Goal: Task Accomplishment & Management: Use online tool/utility

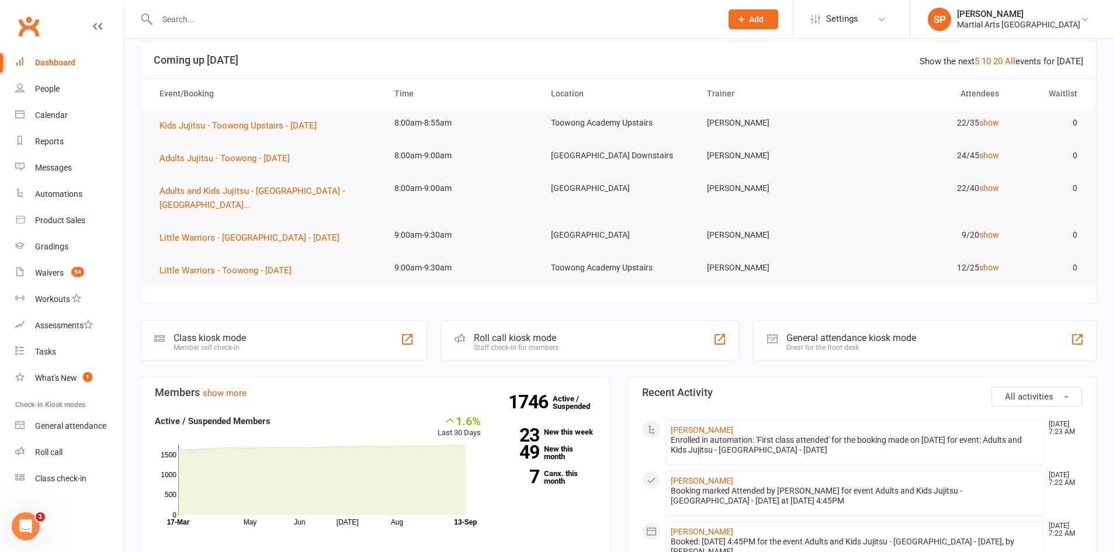
scroll to position [58, 0]
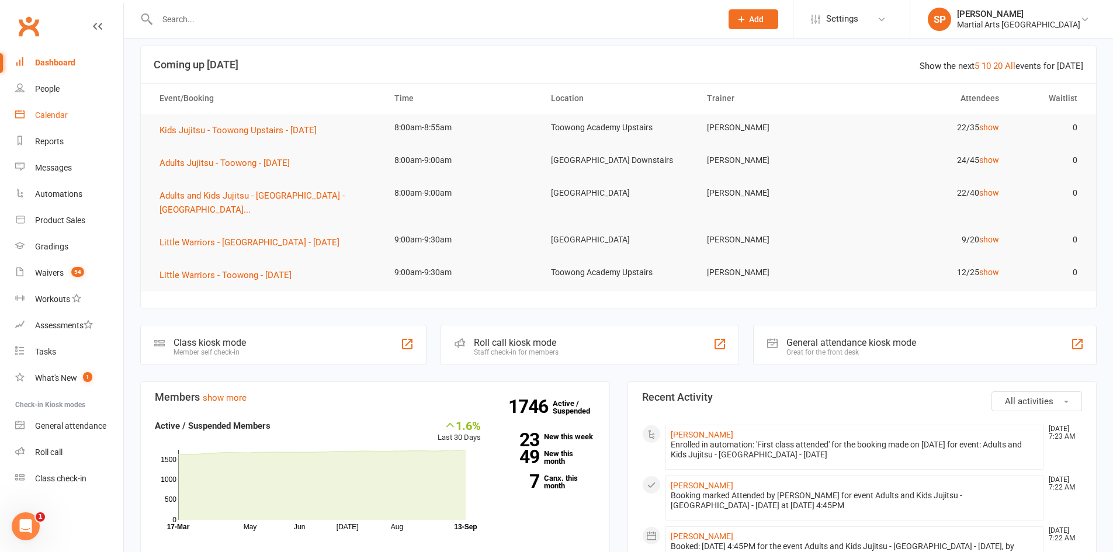
click at [51, 116] on div "Calendar" at bounding box center [51, 114] width 33 height 9
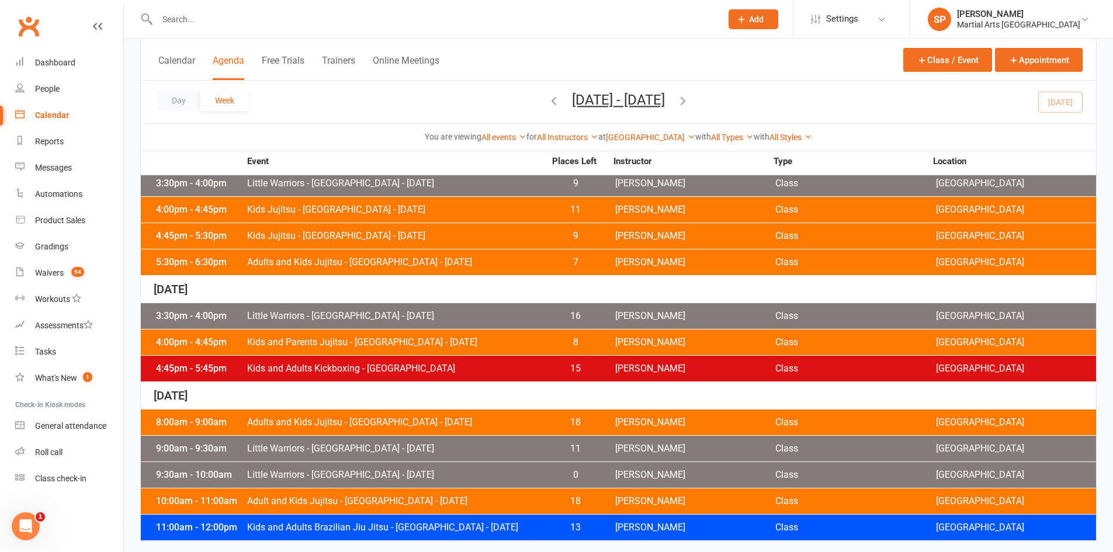
scroll to position [545, 0]
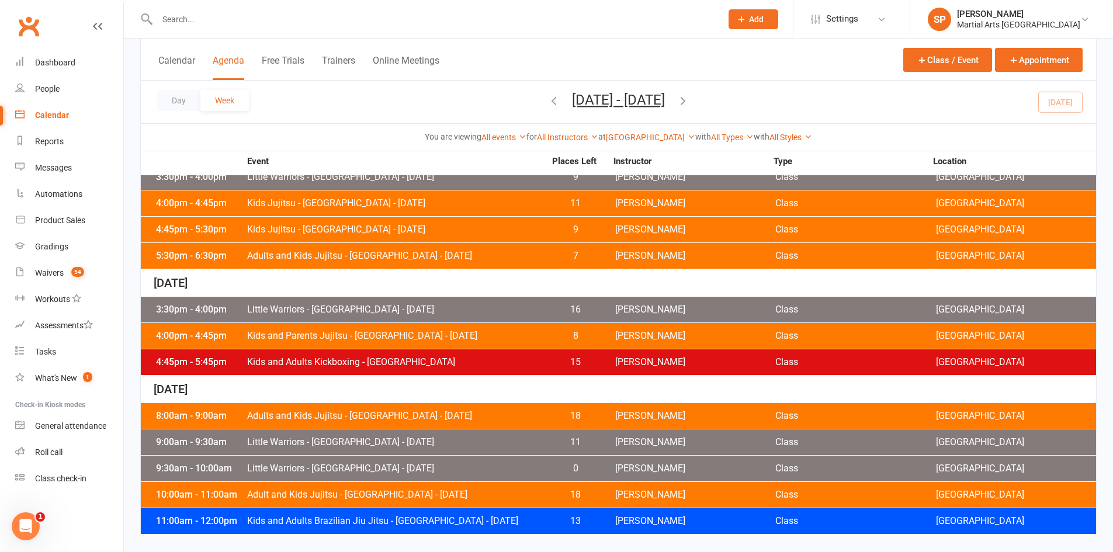
click at [469, 468] on span "Little Warriors - [GEOGRAPHIC_DATA] - [DATE]" at bounding box center [396, 468] width 299 height 9
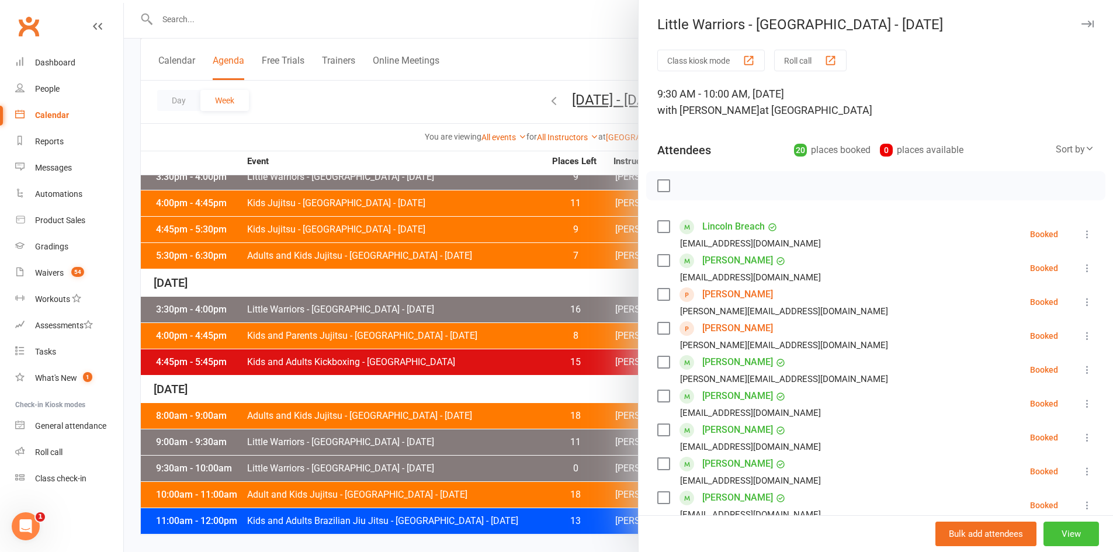
click at [1058, 534] on button "View" at bounding box center [1072, 534] width 56 height 25
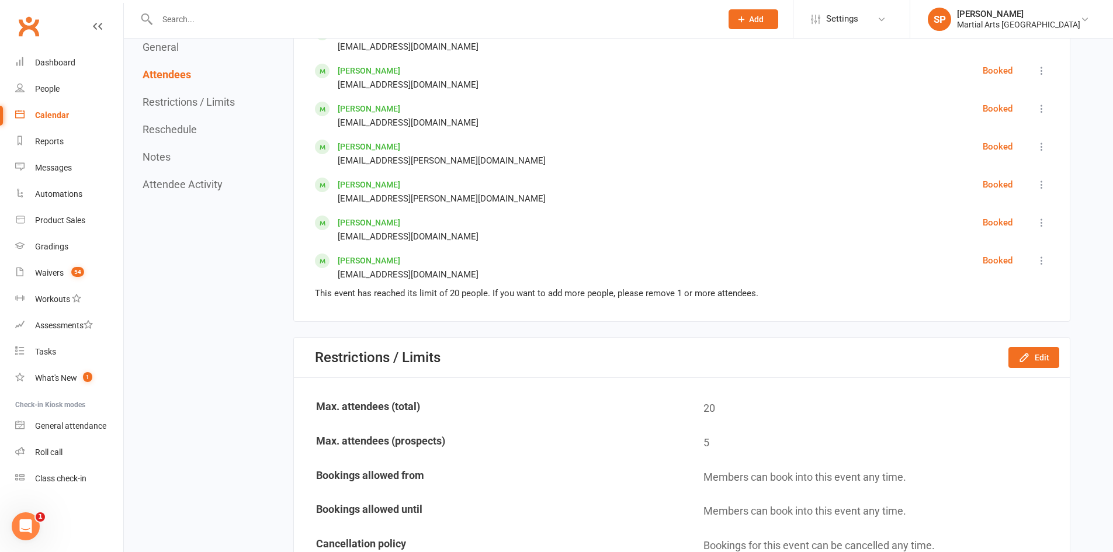
scroll to position [1227, 0]
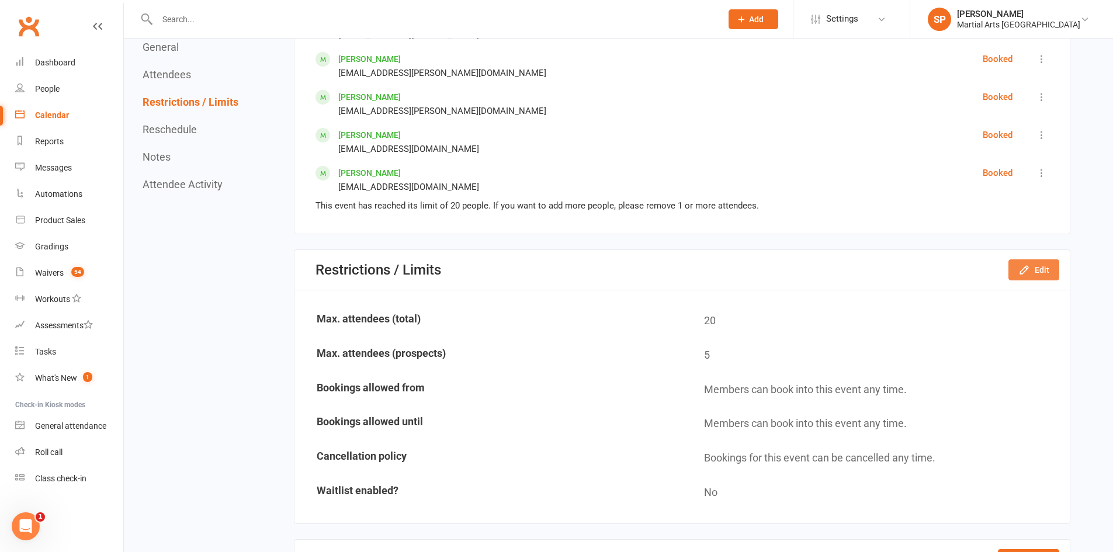
click at [1043, 275] on button "Edit" at bounding box center [1034, 270] width 51 height 21
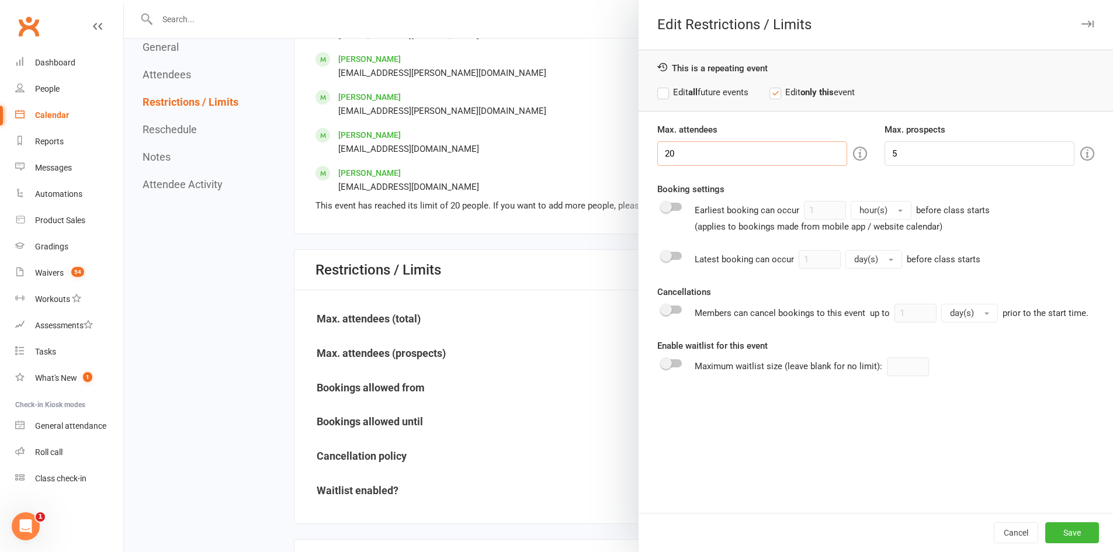
click at [710, 155] on input "20" at bounding box center [753, 153] width 190 height 25
type input "24"
click at [712, 94] on label "Edit all future events" at bounding box center [703, 92] width 91 height 14
click at [1067, 535] on button "Save" at bounding box center [1073, 533] width 54 height 21
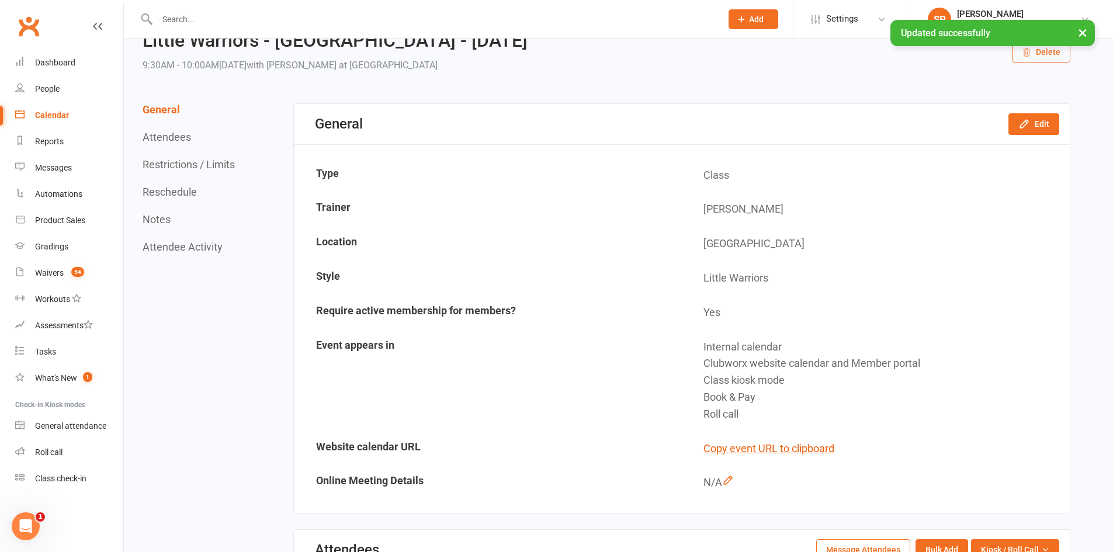
scroll to position [0, 0]
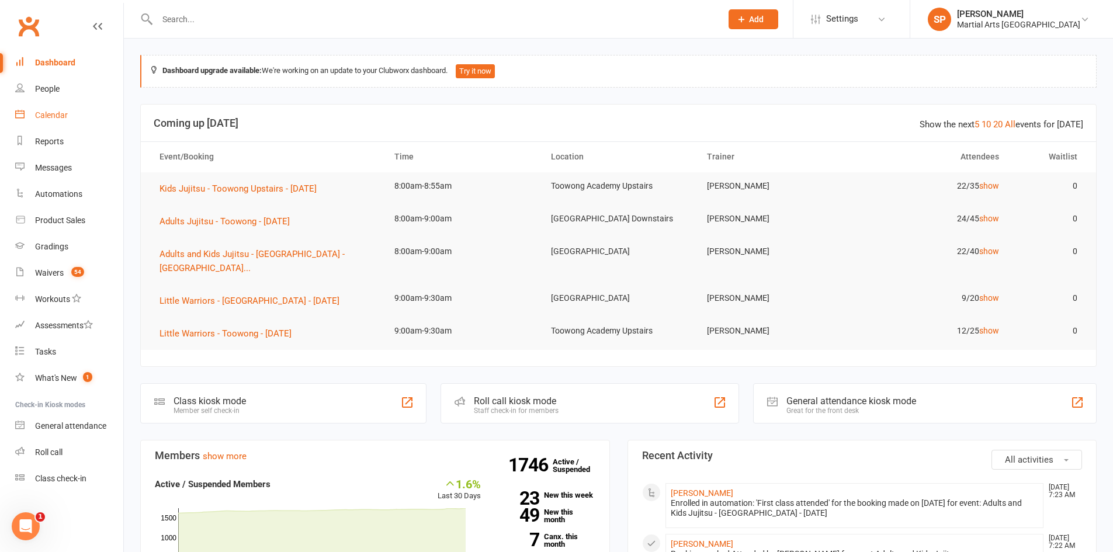
click at [71, 118] on link "Calendar" at bounding box center [69, 115] width 108 height 26
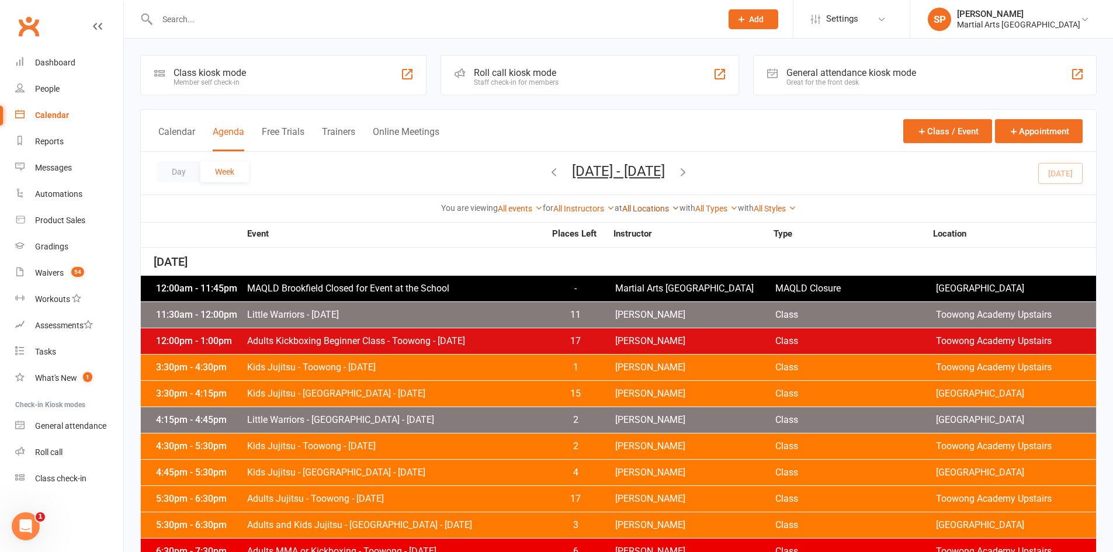
click at [652, 205] on link "All Locations" at bounding box center [650, 208] width 57 height 9
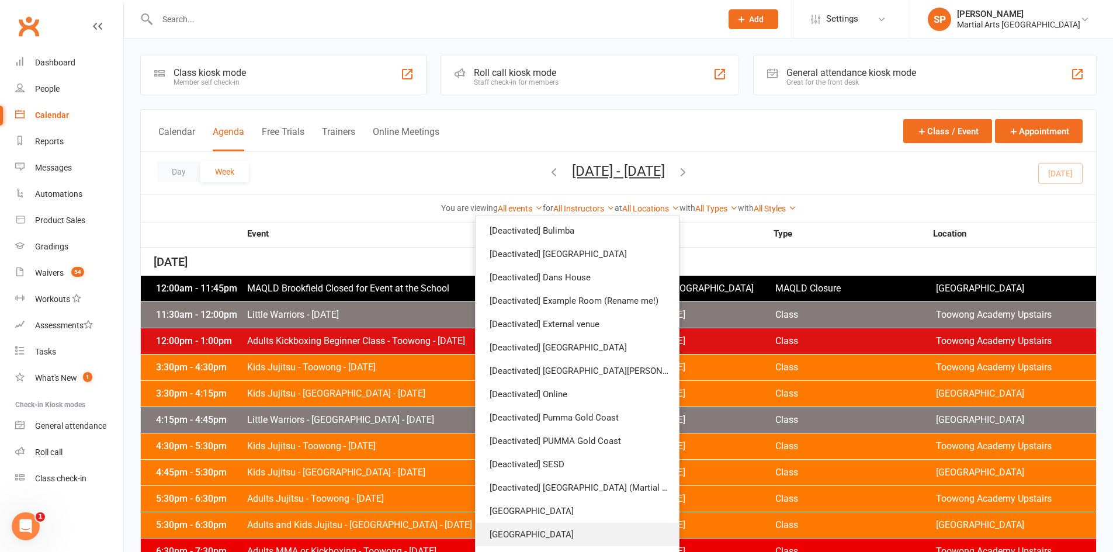
click at [556, 534] on link "[GEOGRAPHIC_DATA]" at bounding box center [577, 534] width 203 height 23
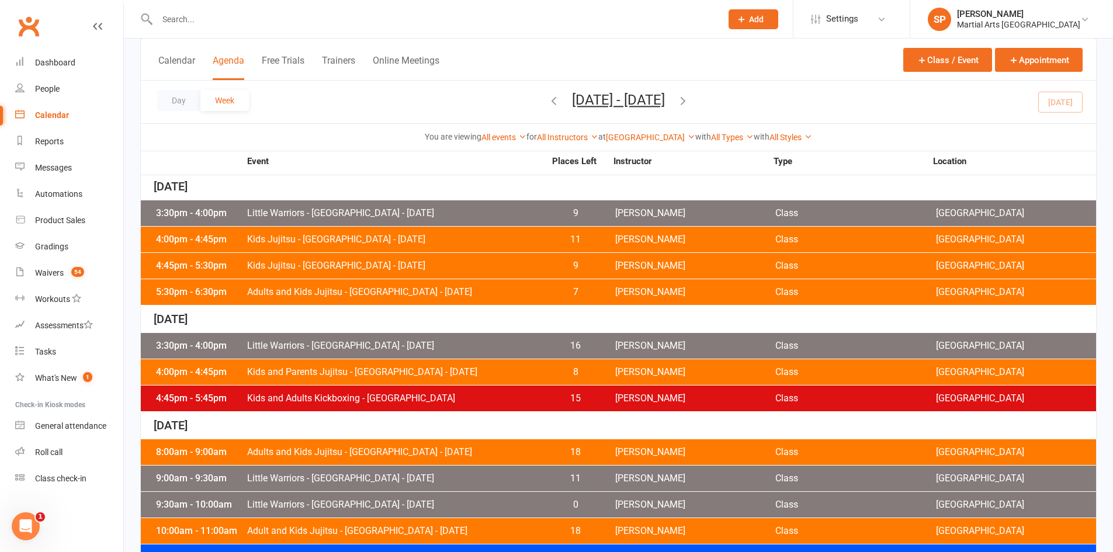
scroll to position [545, 0]
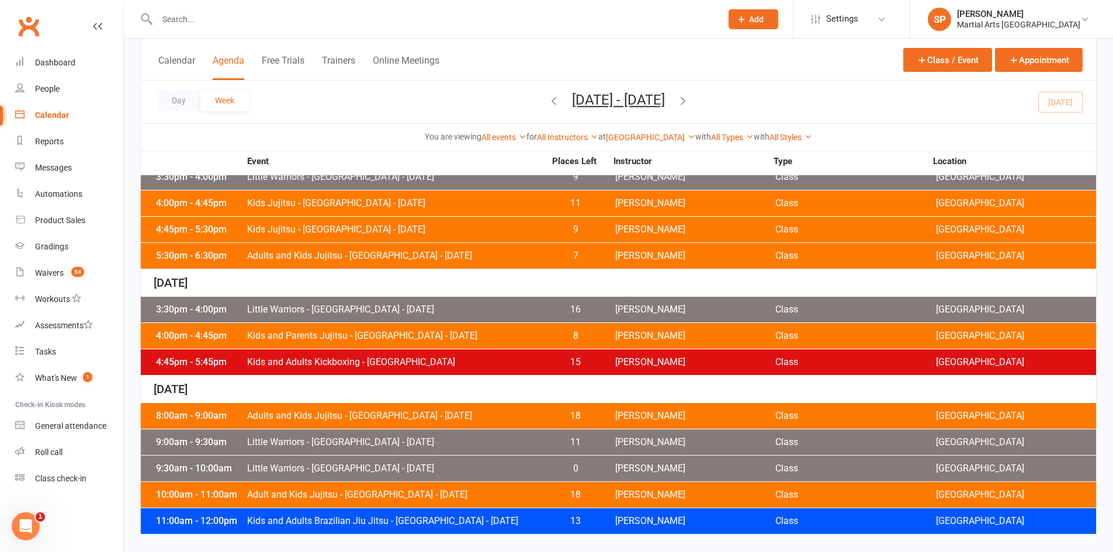
click at [435, 414] on span "Adults and Kids Jujitsu - [GEOGRAPHIC_DATA] - [DATE]" at bounding box center [396, 415] width 299 height 9
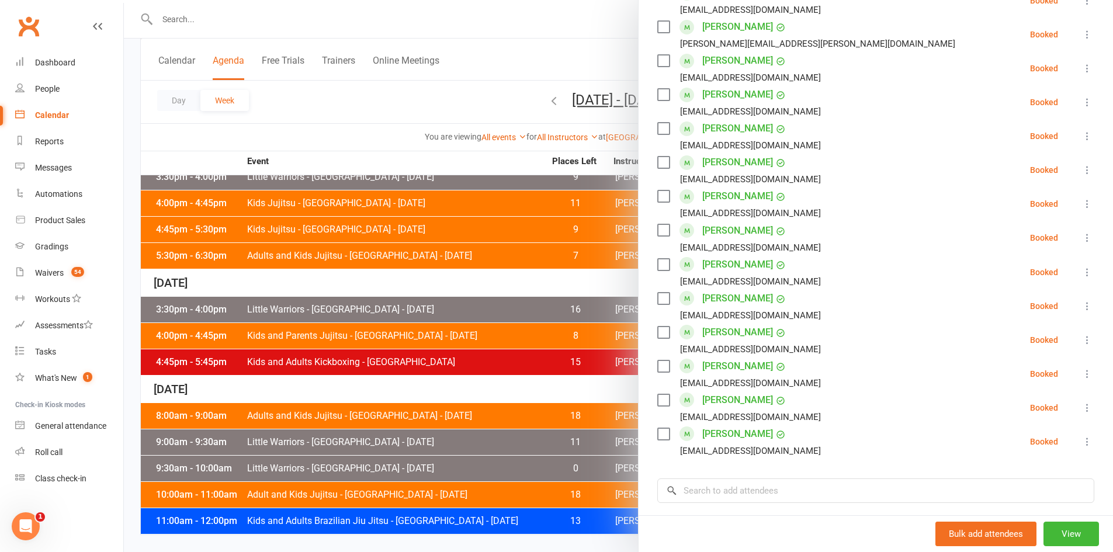
scroll to position [526, 0]
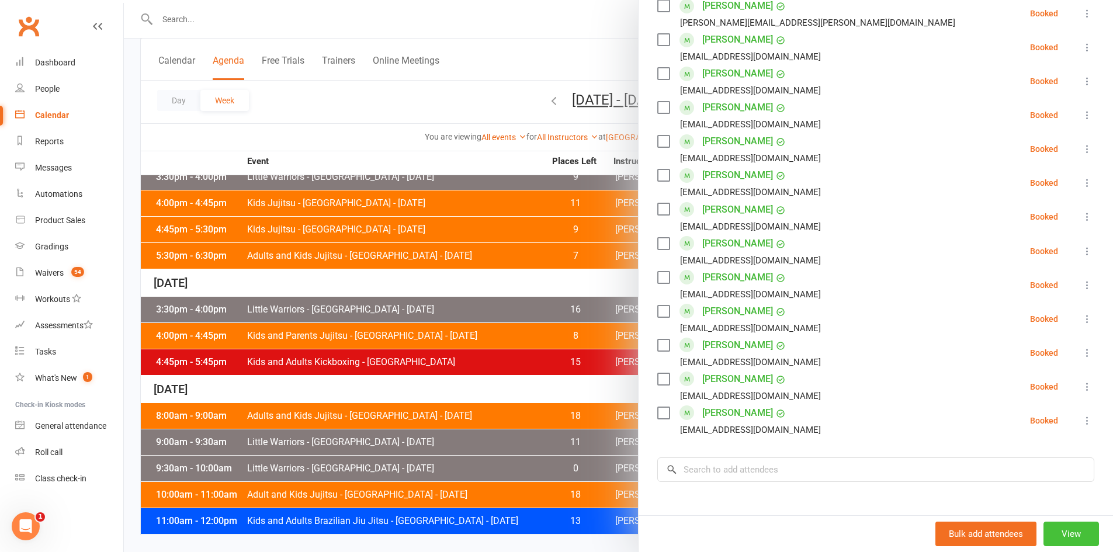
click at [1064, 534] on button "View" at bounding box center [1072, 534] width 56 height 25
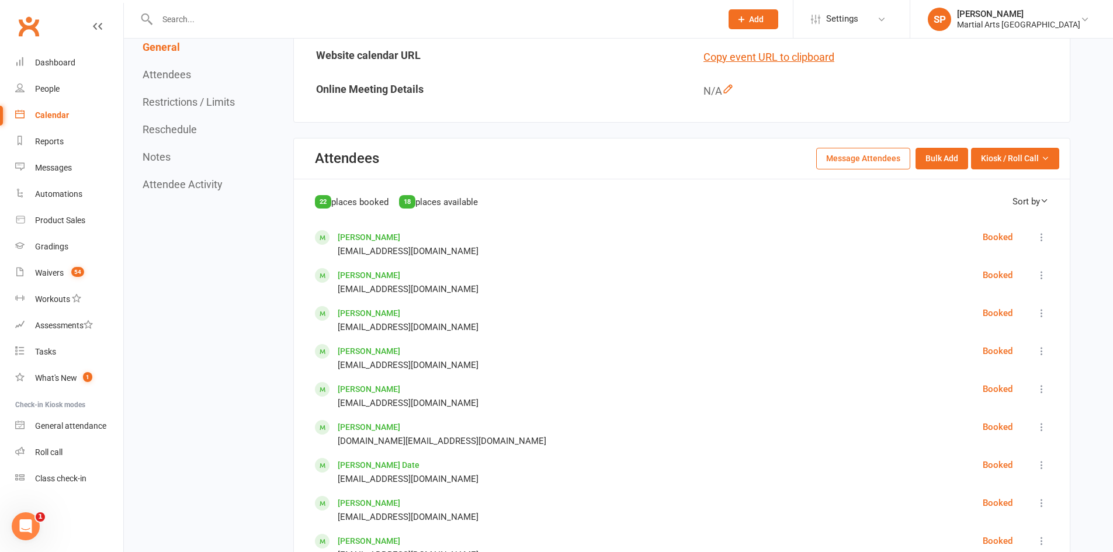
scroll to position [468, 0]
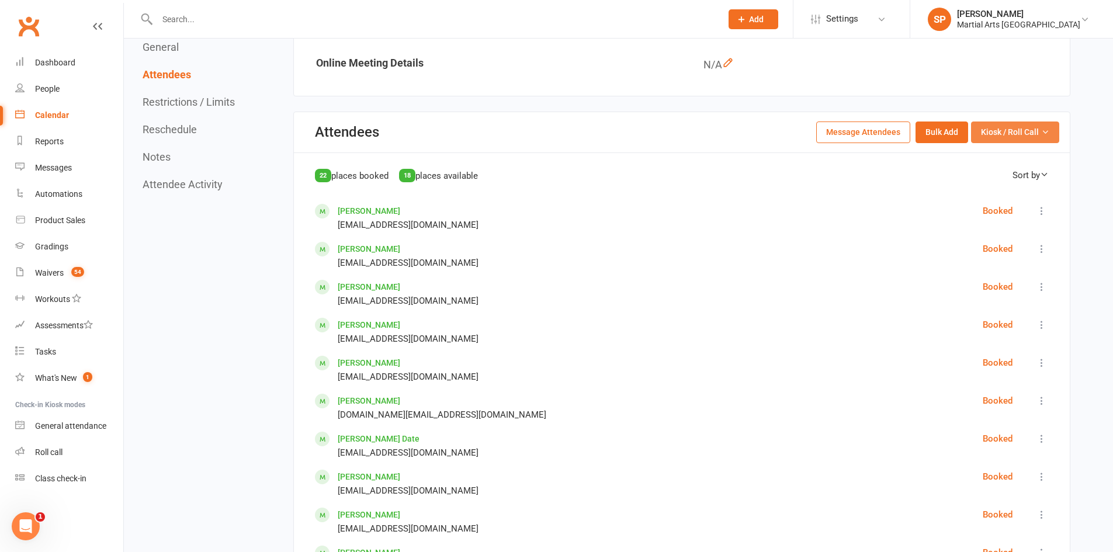
click at [1012, 132] on span "Kiosk / Roll Call" at bounding box center [1010, 132] width 58 height 13
click at [995, 189] on link "Enter Roll Call" at bounding box center [1001, 182] width 116 height 23
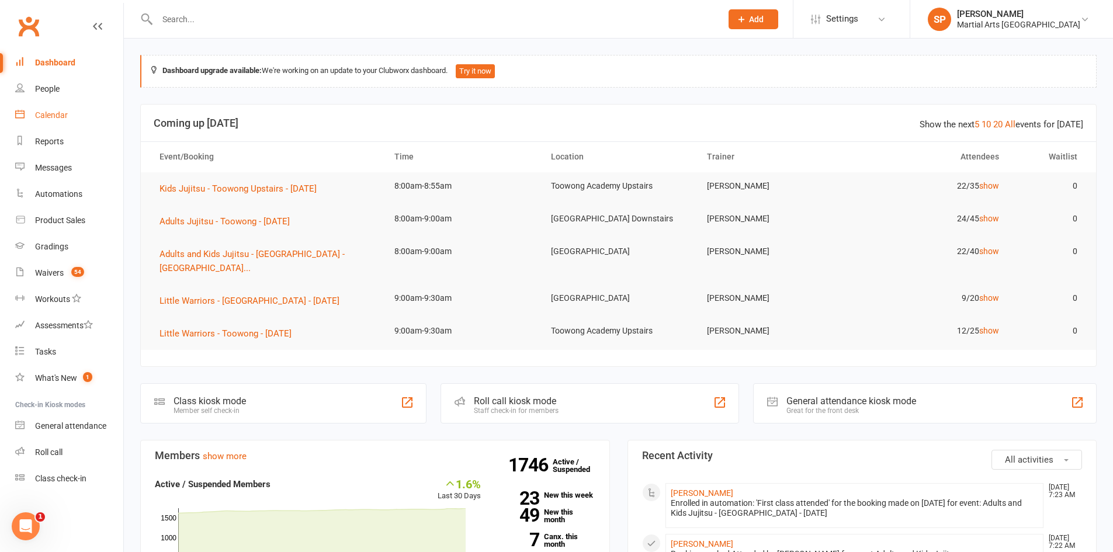
drag, startPoint x: 43, startPoint y: 118, endPoint x: 51, endPoint y: 120, distance: 8.5
click at [43, 118] on div "Calendar" at bounding box center [51, 114] width 33 height 9
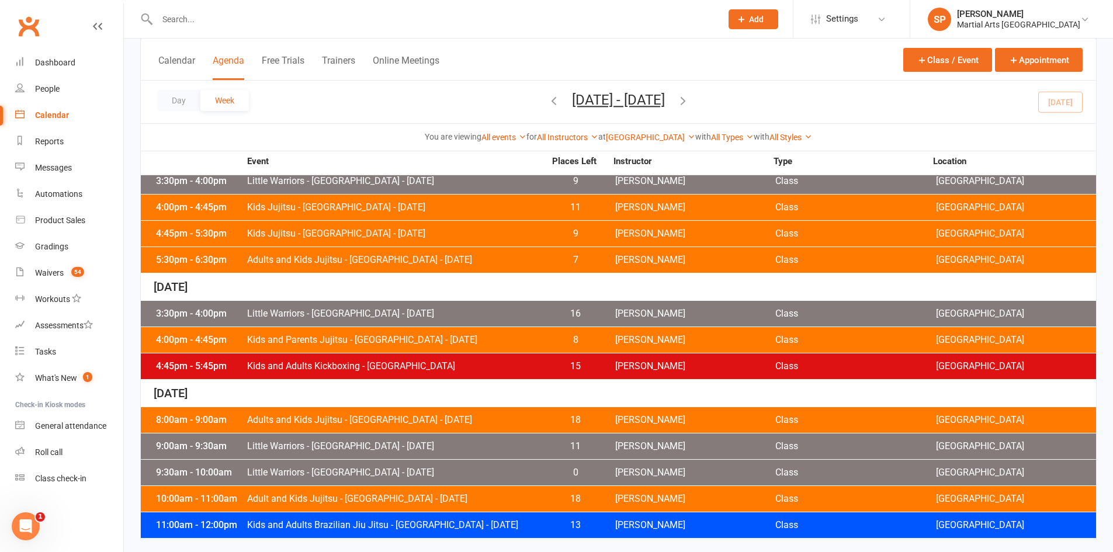
scroll to position [545, 0]
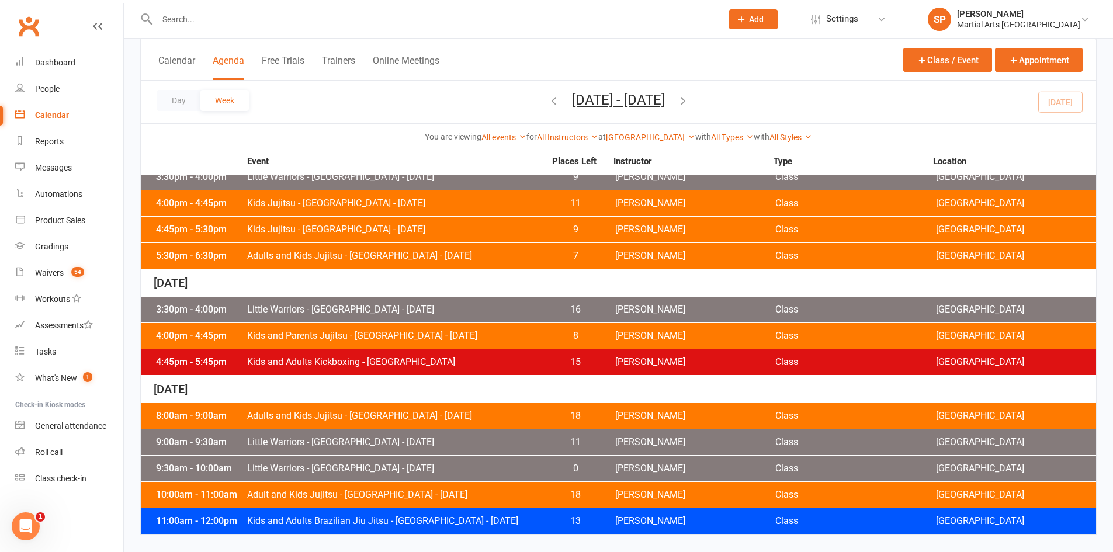
click at [362, 442] on span "Little Warriors - [GEOGRAPHIC_DATA] - [DATE]" at bounding box center [396, 442] width 299 height 9
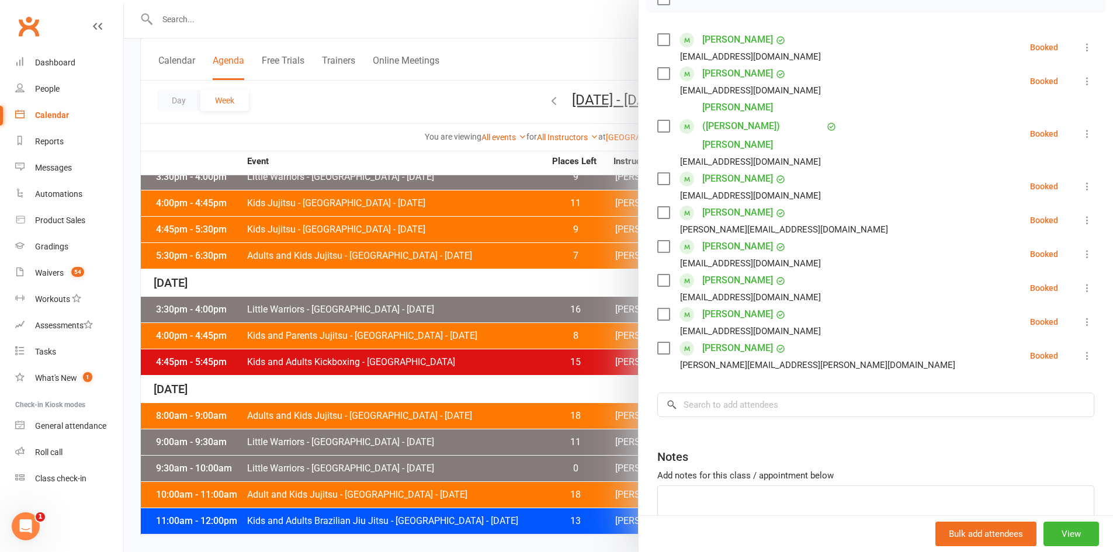
scroll to position [217, 0]
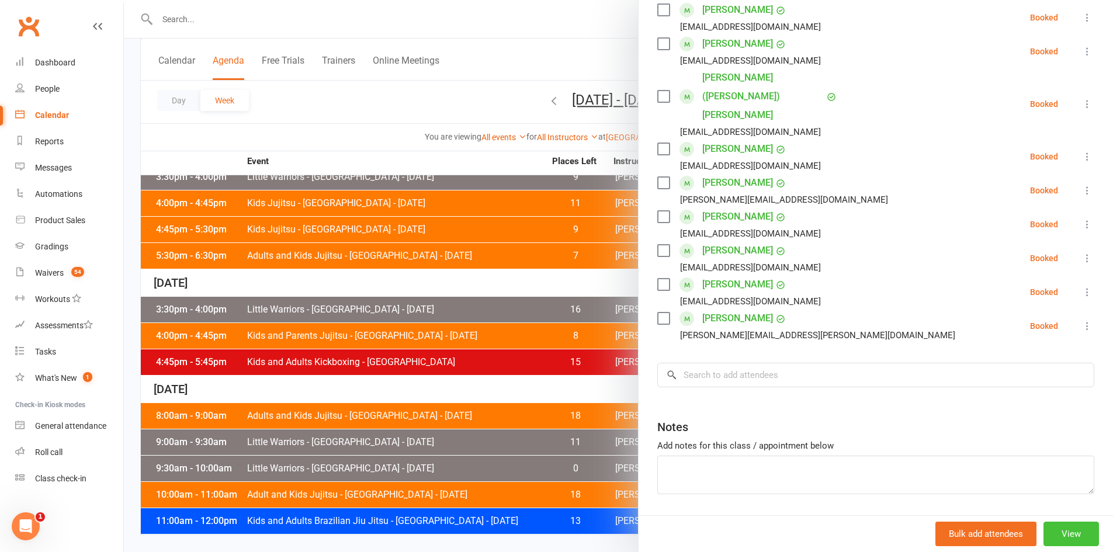
click at [1053, 533] on button "View" at bounding box center [1072, 534] width 56 height 25
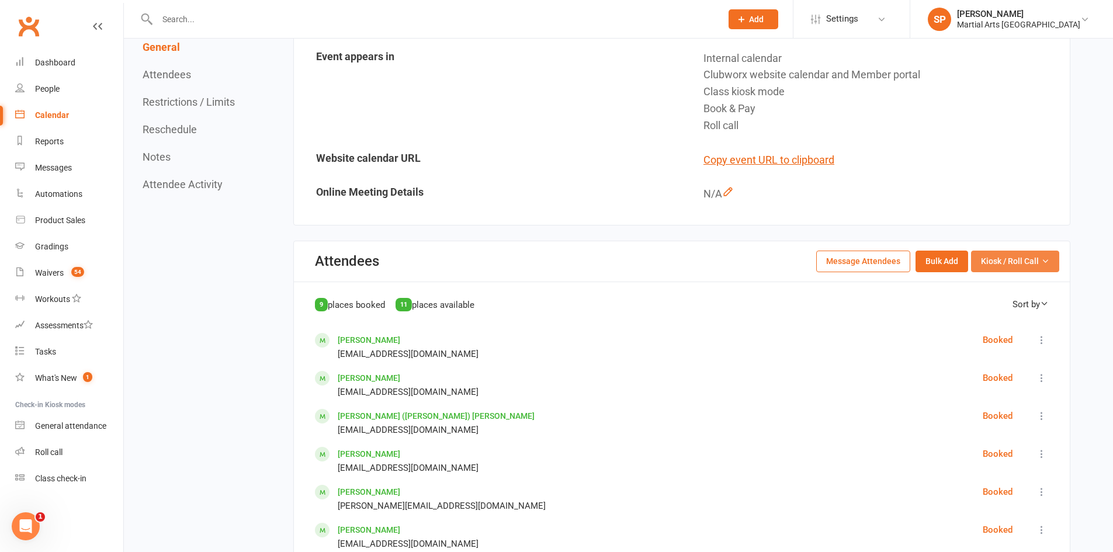
scroll to position [351, 0]
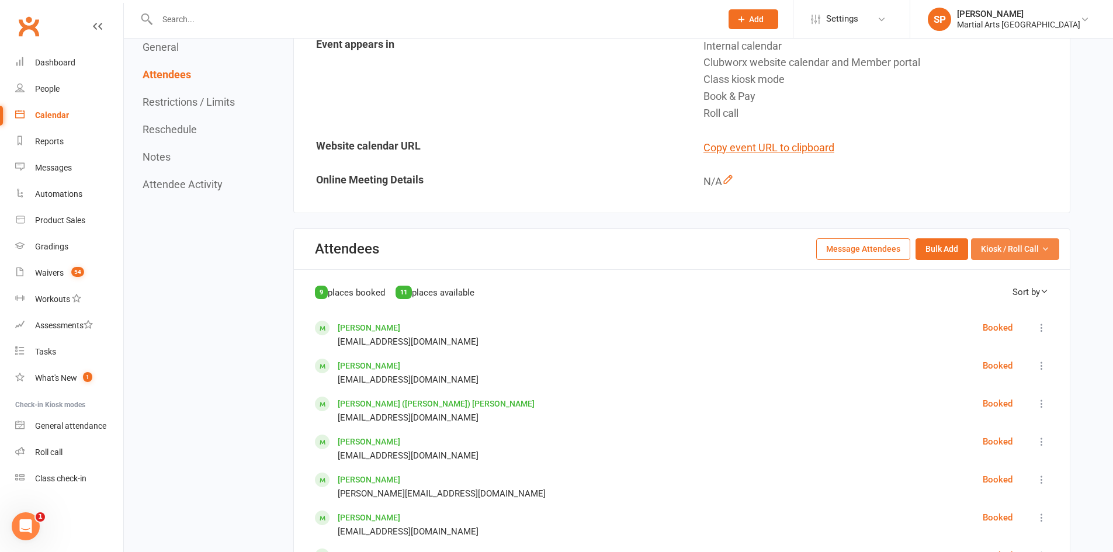
click at [1022, 249] on span "Kiosk / Roll Call" at bounding box center [1010, 249] width 58 height 13
click at [1012, 299] on link "Enter Roll Call" at bounding box center [1001, 299] width 116 height 23
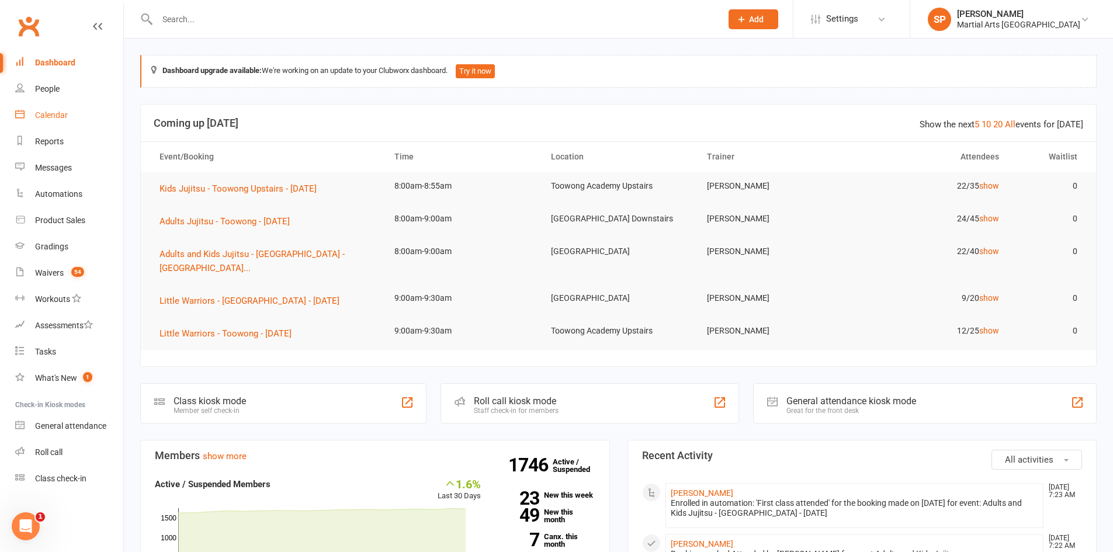
click at [60, 115] on div "Calendar" at bounding box center [51, 114] width 33 height 9
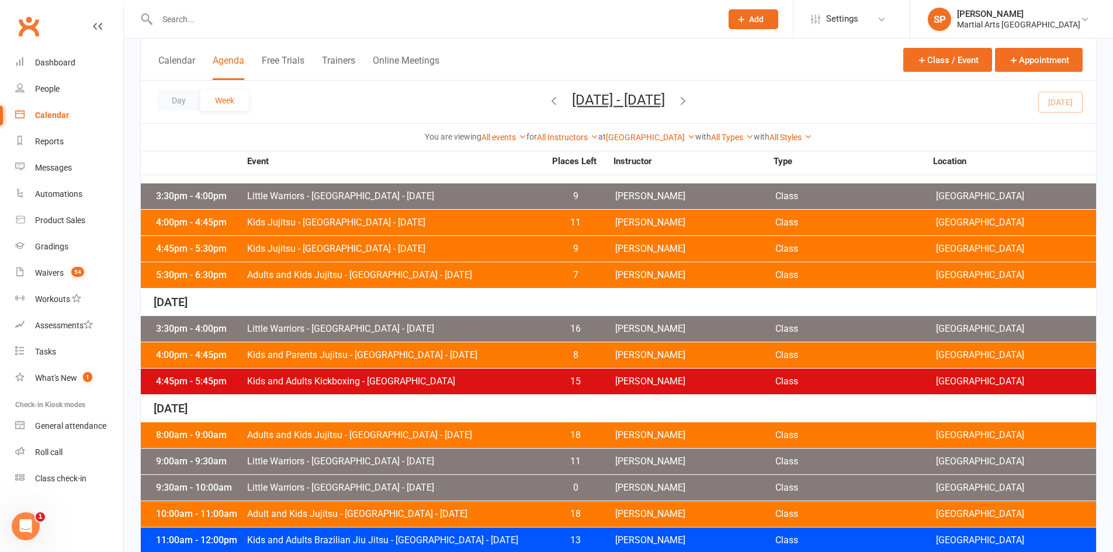
scroll to position [545, 0]
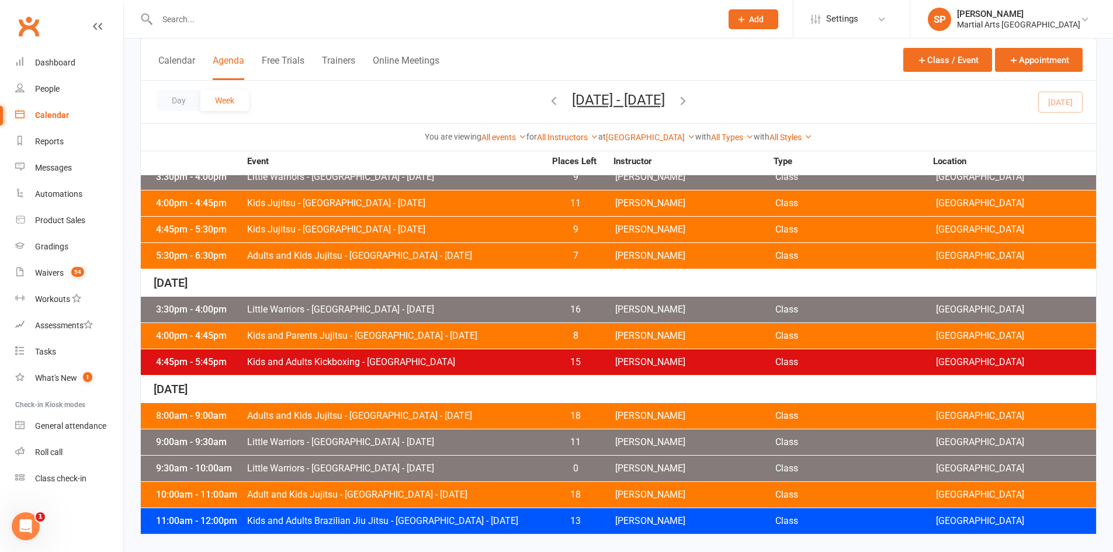
click at [415, 472] on span "Little Warriors - [GEOGRAPHIC_DATA] - [DATE]" at bounding box center [396, 468] width 299 height 9
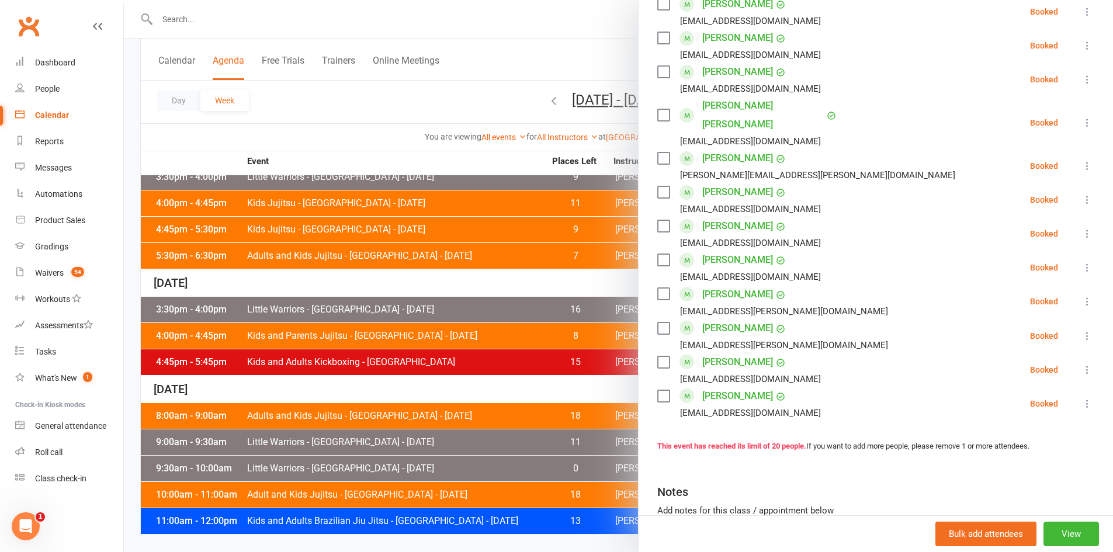
scroll to position [526, 0]
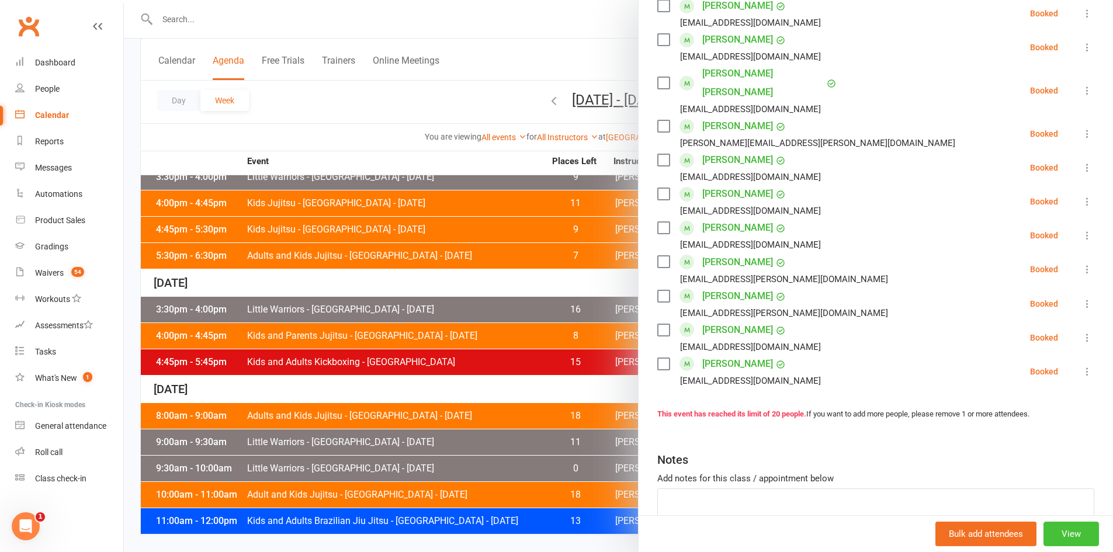
click at [1068, 540] on button "View" at bounding box center [1072, 534] width 56 height 25
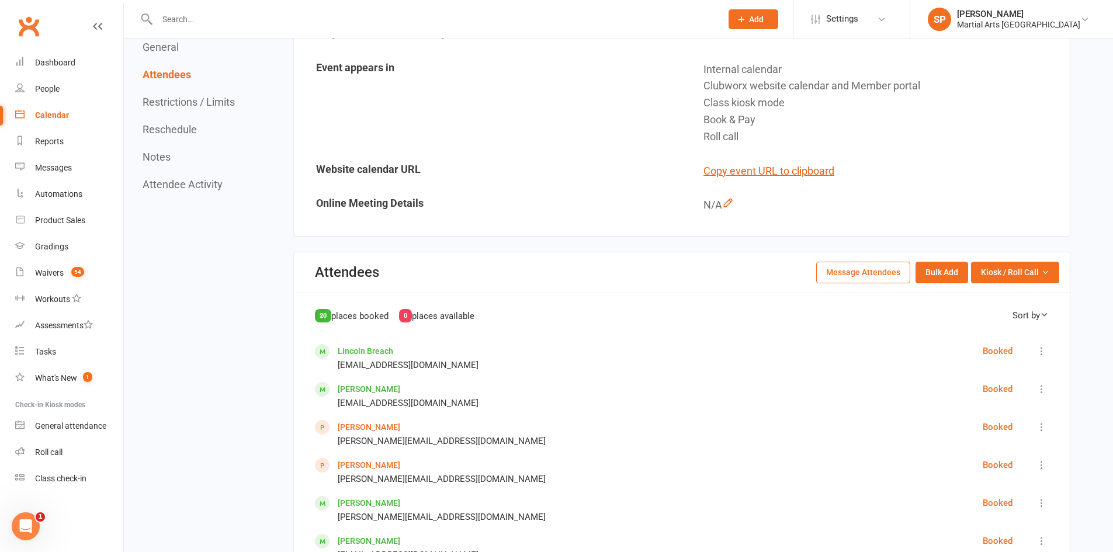
scroll to position [351, 0]
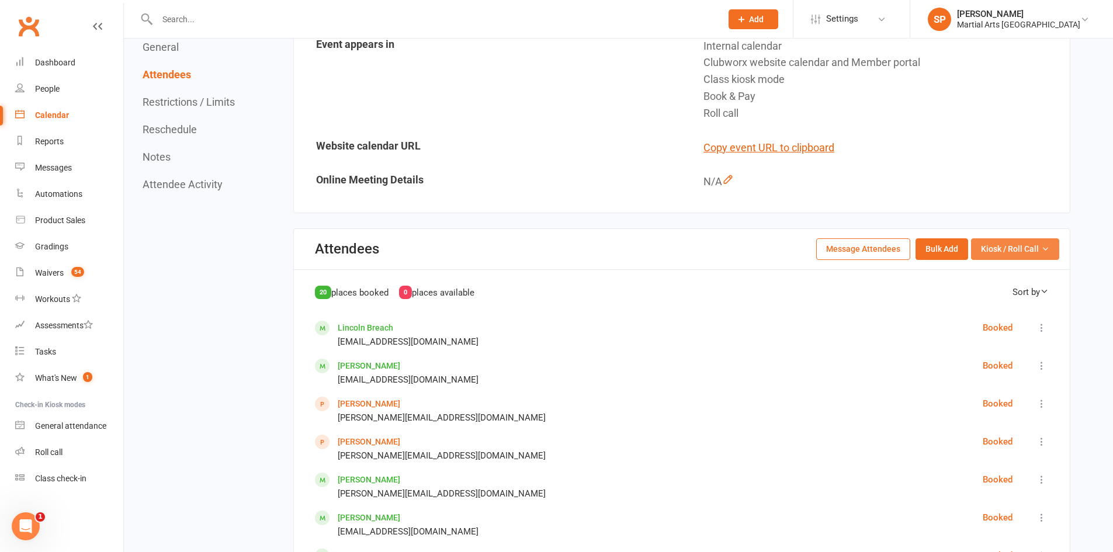
click at [1005, 253] on span "Kiosk / Roll Call" at bounding box center [1010, 249] width 58 height 13
click at [1009, 294] on link "Enter Roll Call" at bounding box center [1001, 299] width 116 height 23
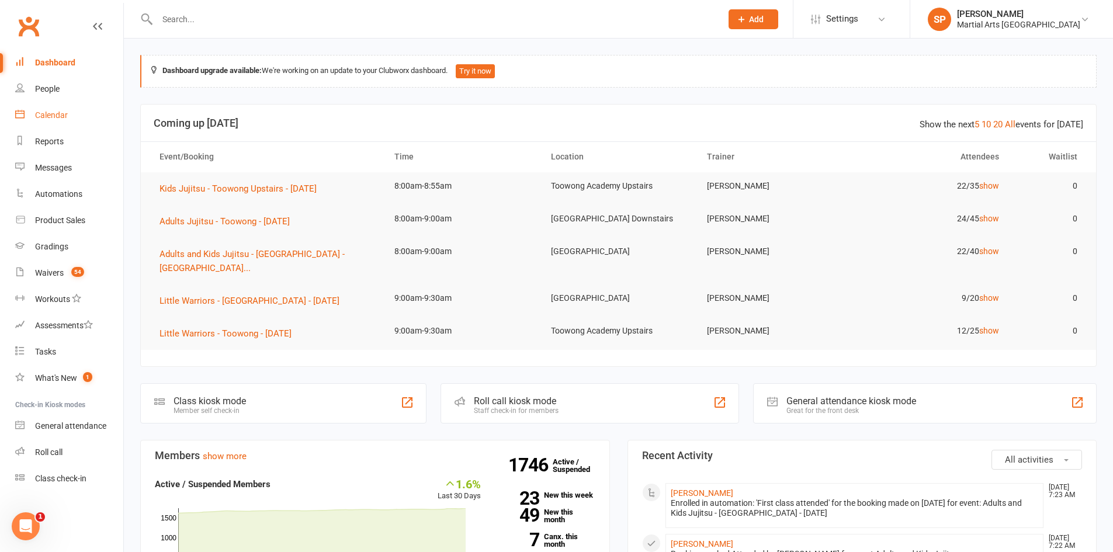
click at [59, 117] on div "Calendar" at bounding box center [51, 114] width 33 height 9
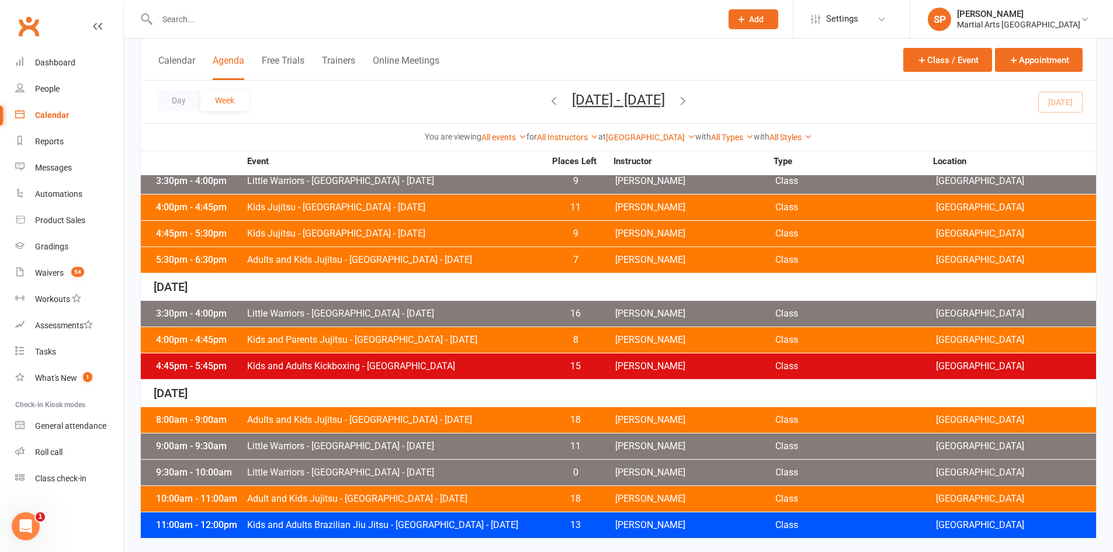
scroll to position [545, 0]
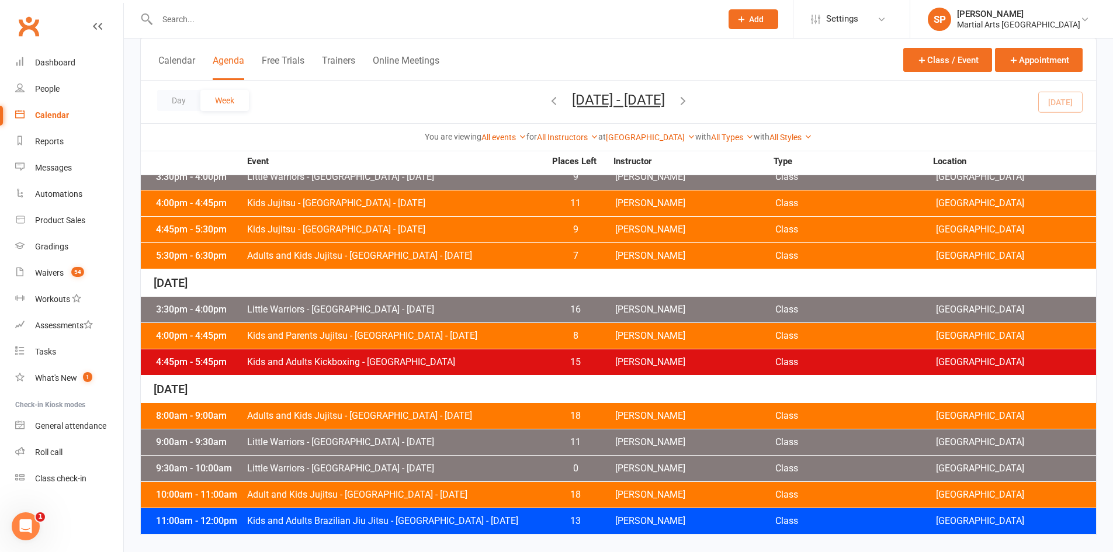
click at [486, 496] on span "Adult and Kids Jujitsu - [GEOGRAPHIC_DATA] - [DATE]" at bounding box center [396, 494] width 299 height 9
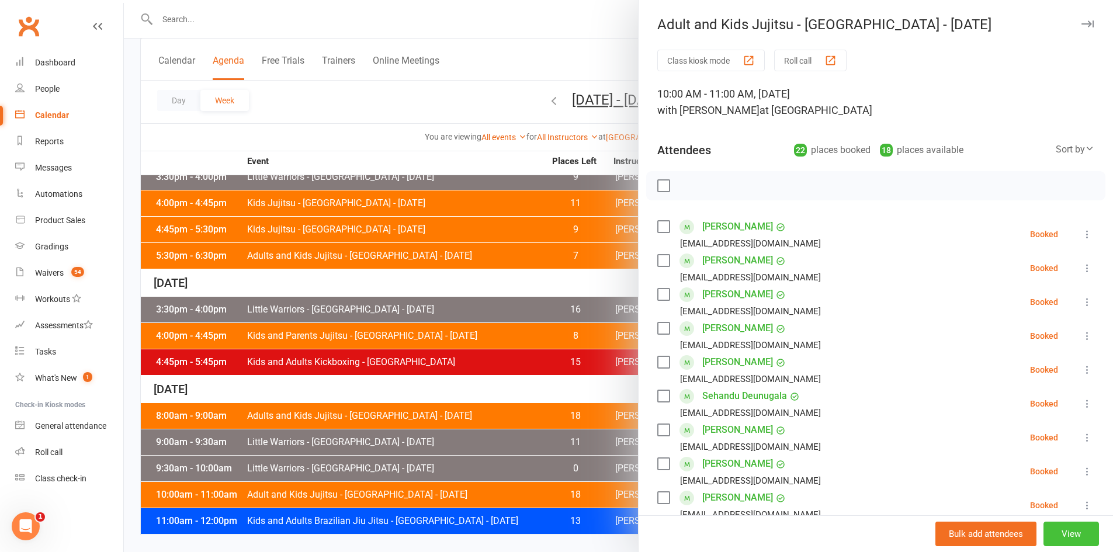
click at [1059, 531] on button "View" at bounding box center [1072, 534] width 56 height 25
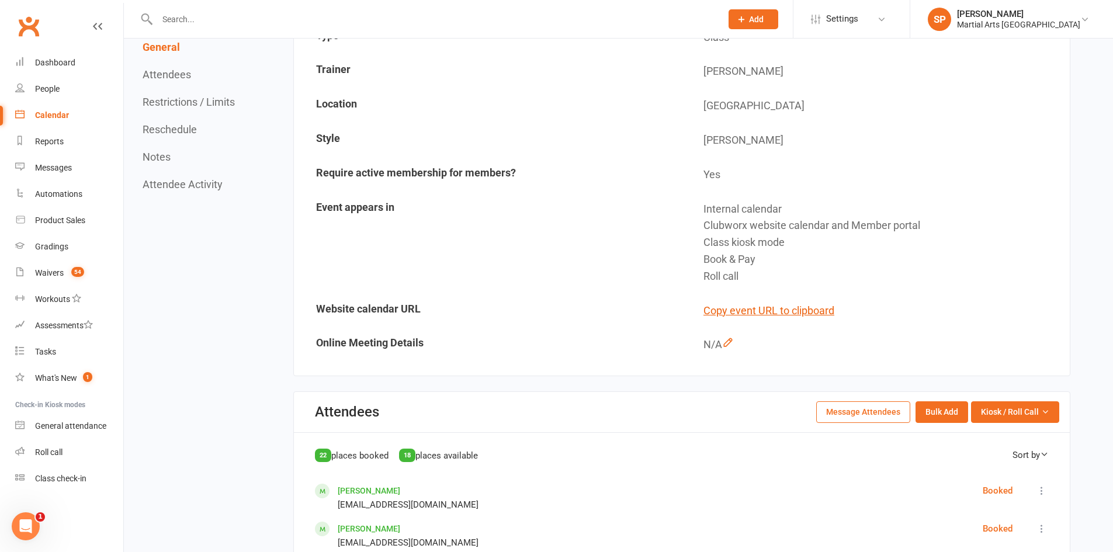
scroll to position [351, 0]
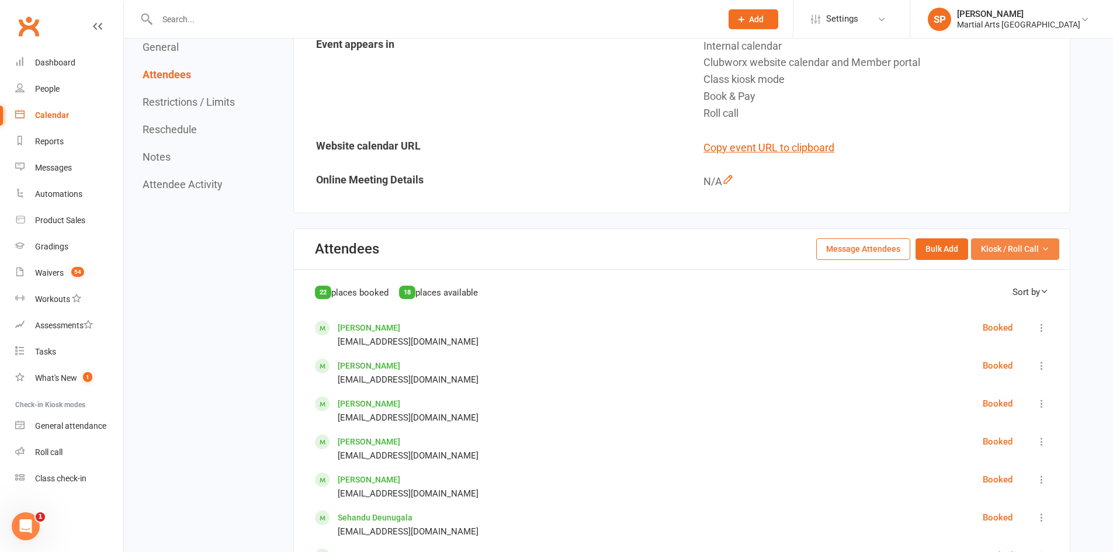
click at [1002, 253] on span "Kiosk / Roll Call" at bounding box center [1010, 249] width 58 height 13
click at [1001, 297] on link "Enter Roll Call" at bounding box center [1001, 299] width 116 height 23
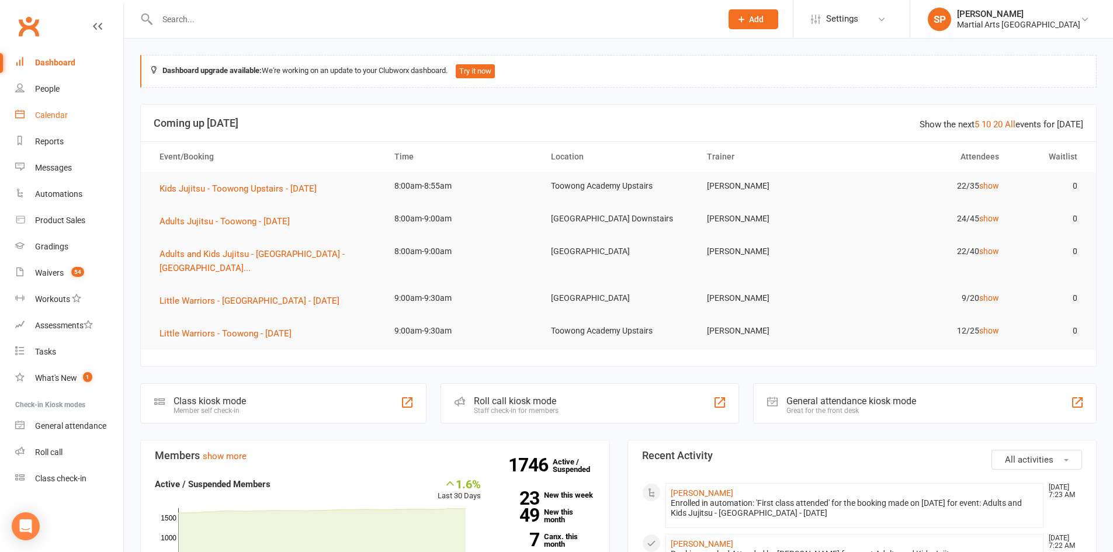
click at [54, 112] on div "Calendar" at bounding box center [51, 114] width 33 height 9
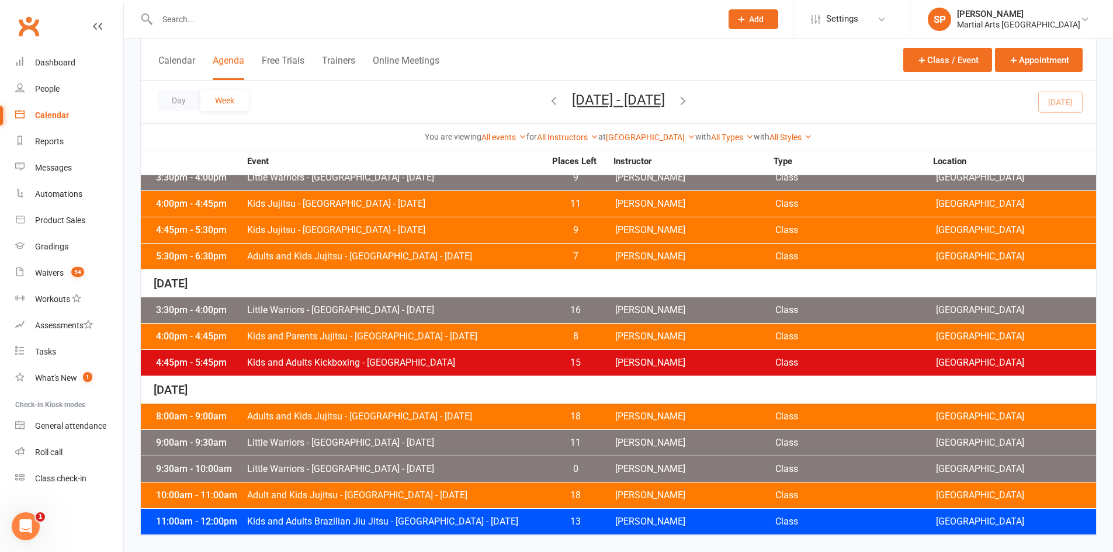
scroll to position [545, 0]
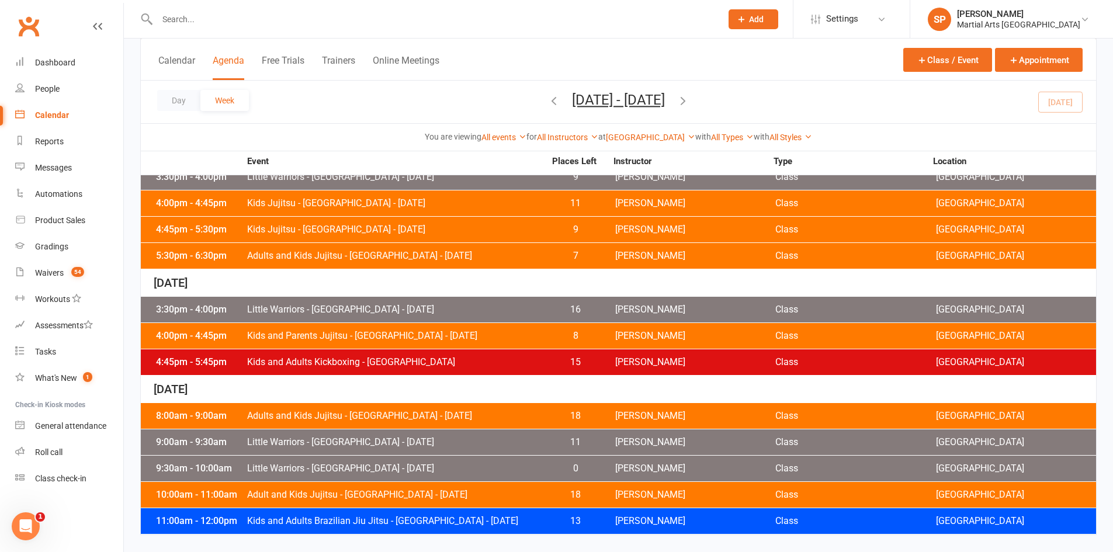
click at [433, 524] on span "Kids and Adults Brazilian Jiu Jitsu - [GEOGRAPHIC_DATA] - [DATE]" at bounding box center [396, 521] width 299 height 9
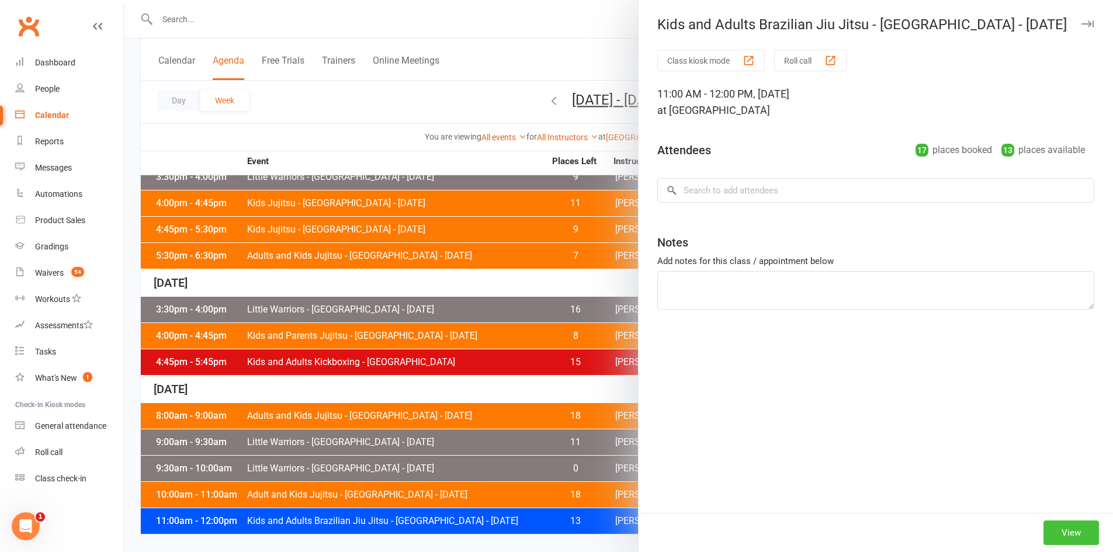
click at [1052, 529] on button "View" at bounding box center [1072, 533] width 56 height 25
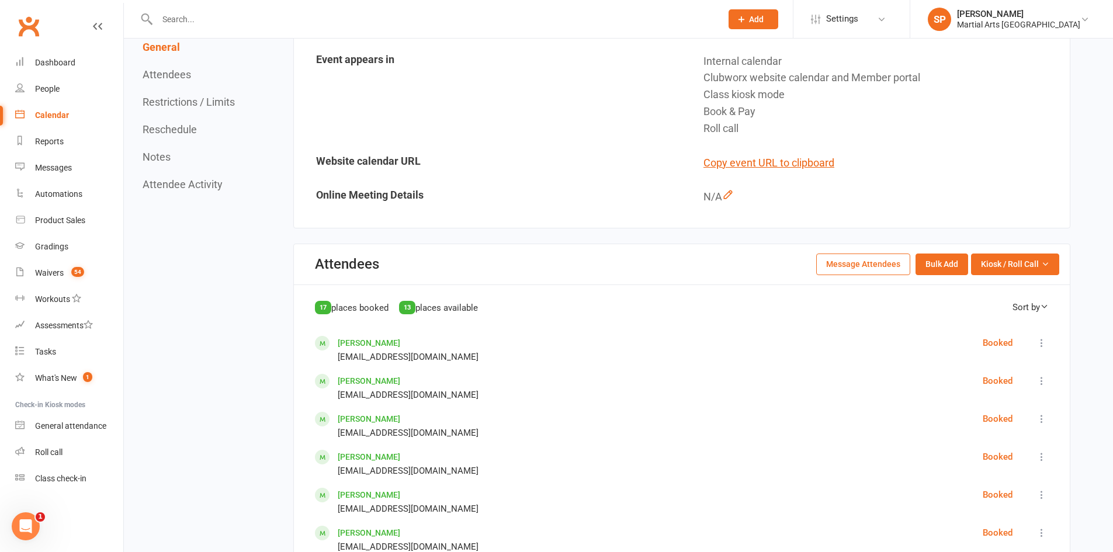
scroll to position [351, 0]
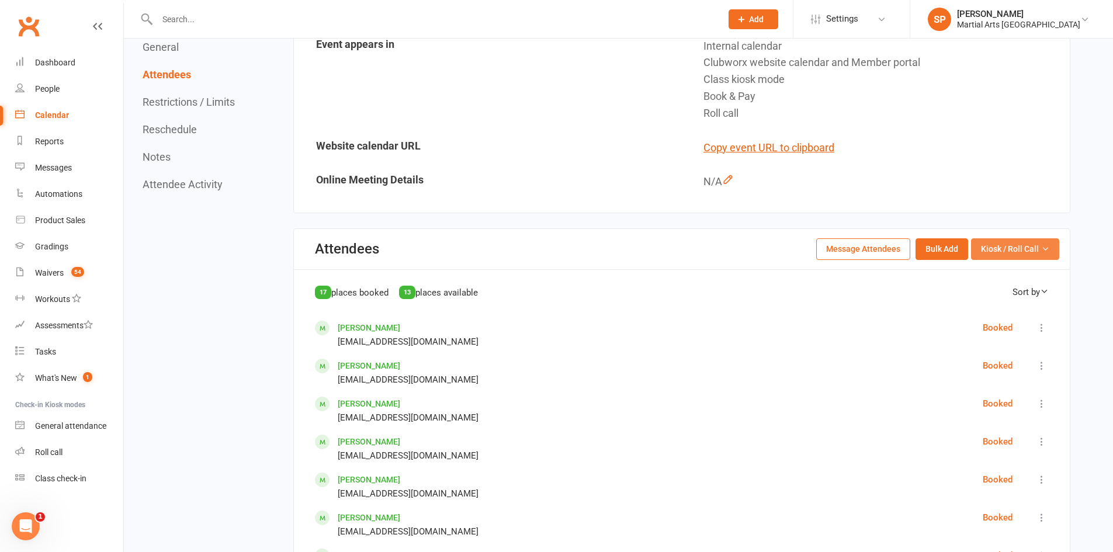
click at [1012, 253] on span "Kiosk / Roll Call" at bounding box center [1010, 249] width 58 height 13
click at [1000, 302] on link "Enter Roll Call" at bounding box center [1001, 299] width 116 height 23
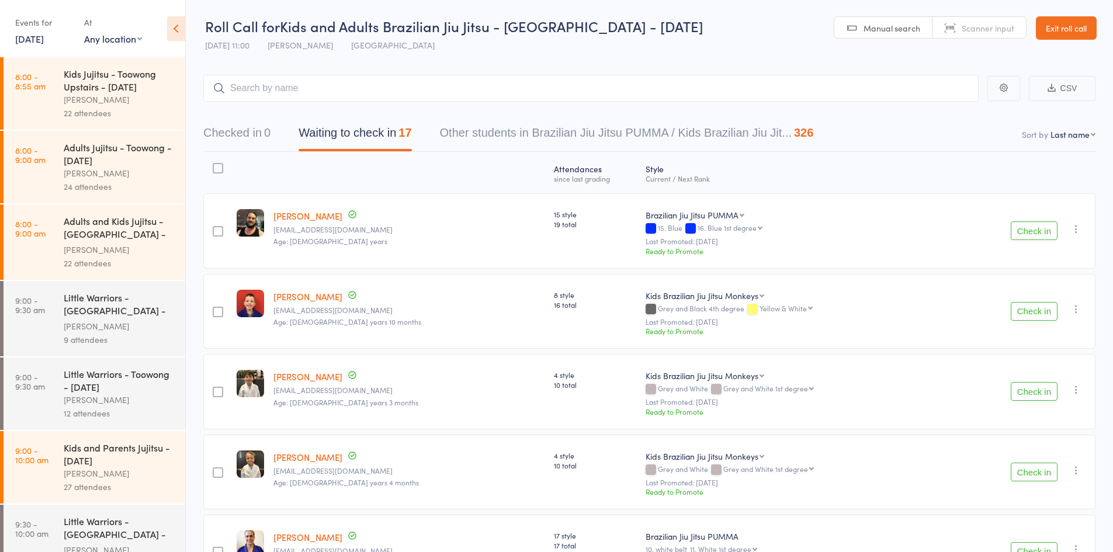
click at [177, 29] on icon at bounding box center [176, 28] width 18 height 25
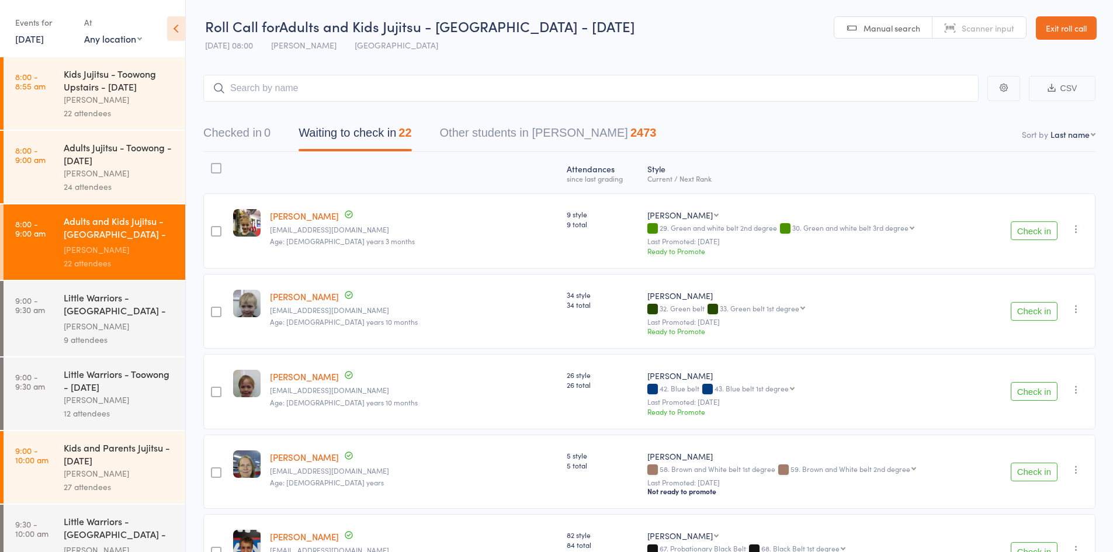
click at [181, 27] on icon at bounding box center [176, 28] width 18 height 25
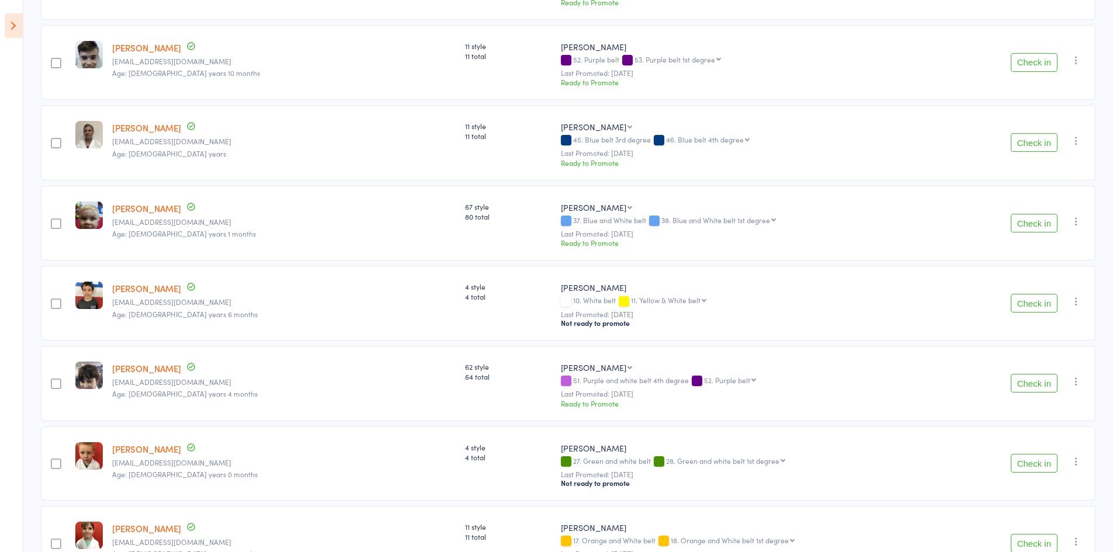
scroll to position [1111, 0]
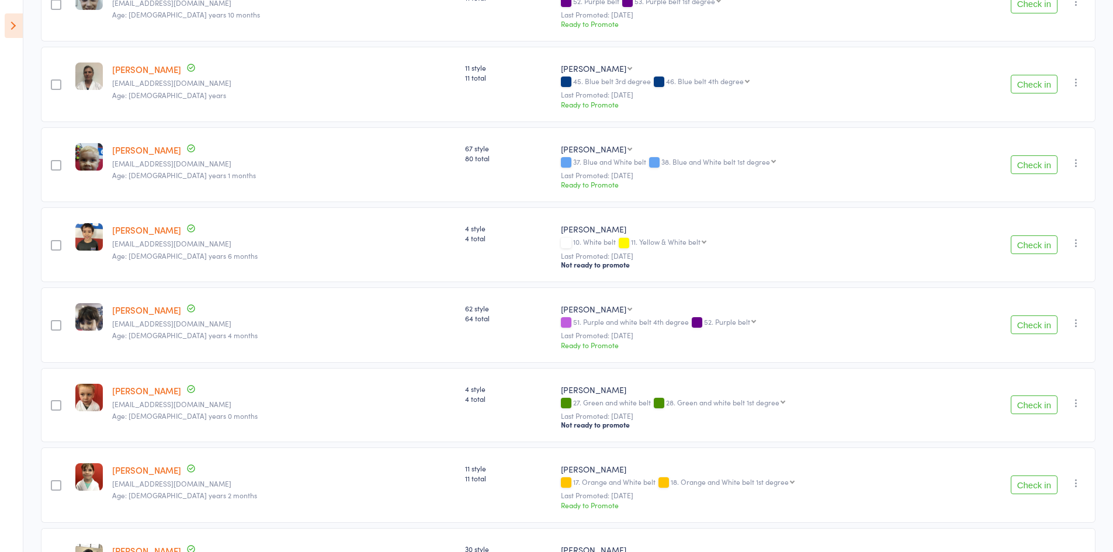
click at [1030, 167] on button "Check in" at bounding box center [1034, 164] width 47 height 19
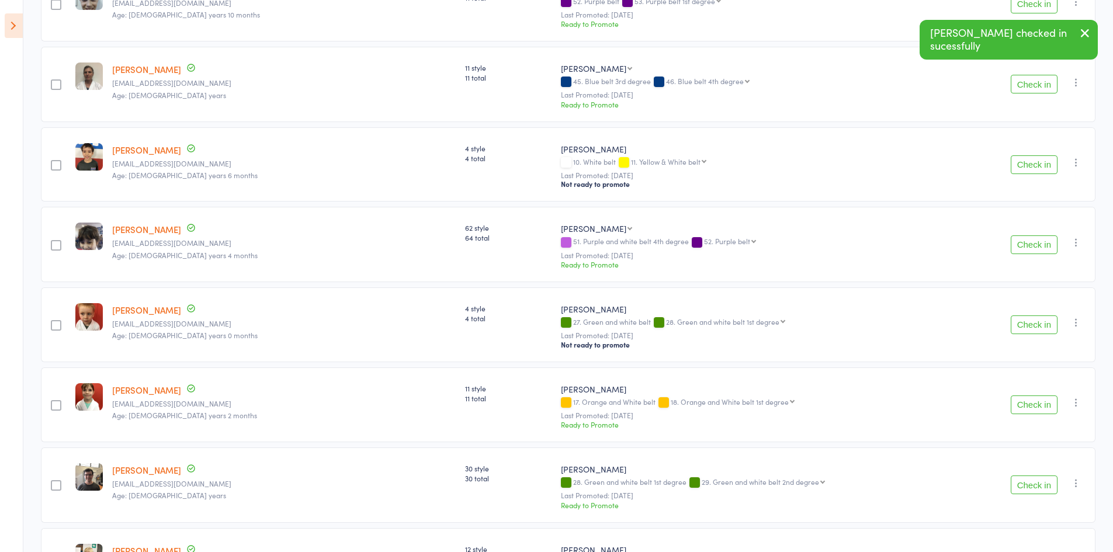
click at [1024, 167] on button "Check in" at bounding box center [1034, 164] width 47 height 19
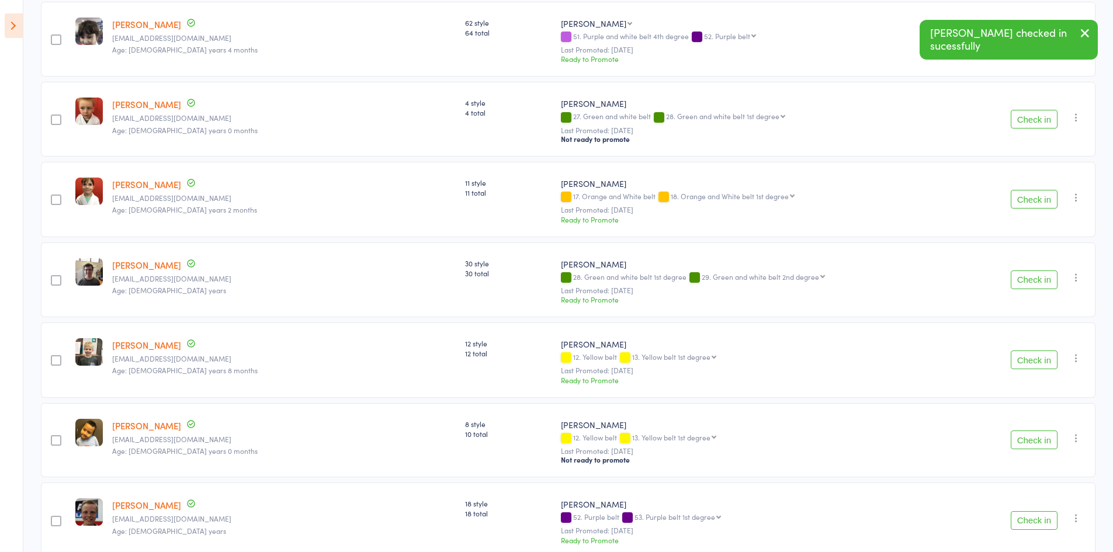
scroll to position [1296, 0]
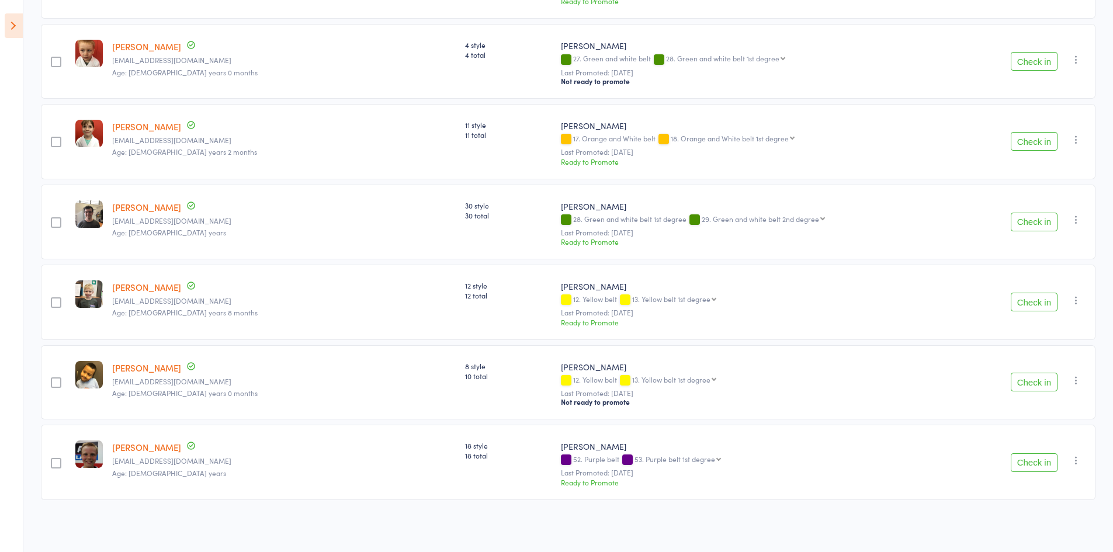
click at [1033, 223] on button "Check in" at bounding box center [1034, 222] width 47 height 19
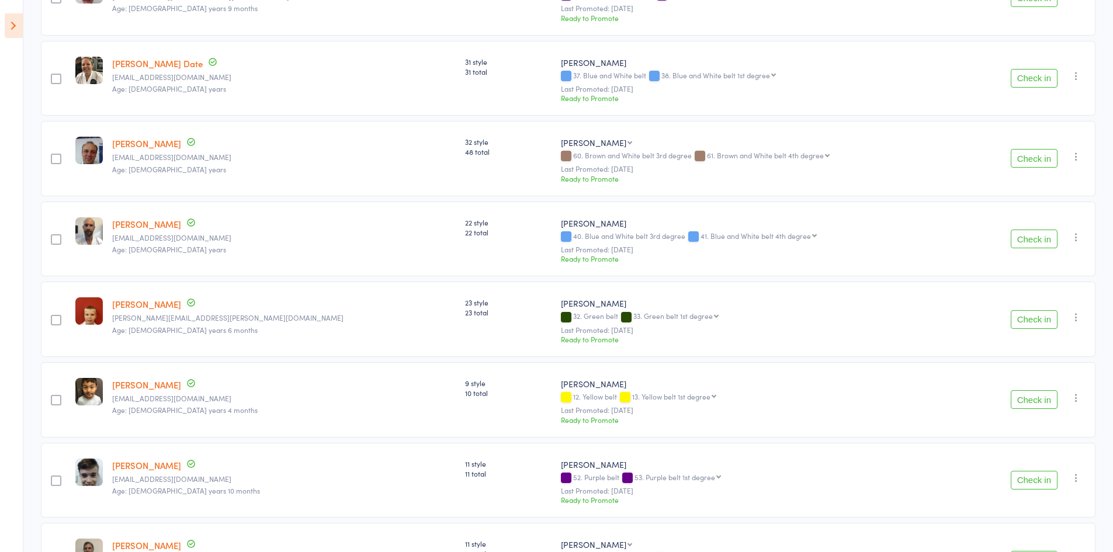
scroll to position [631, 0]
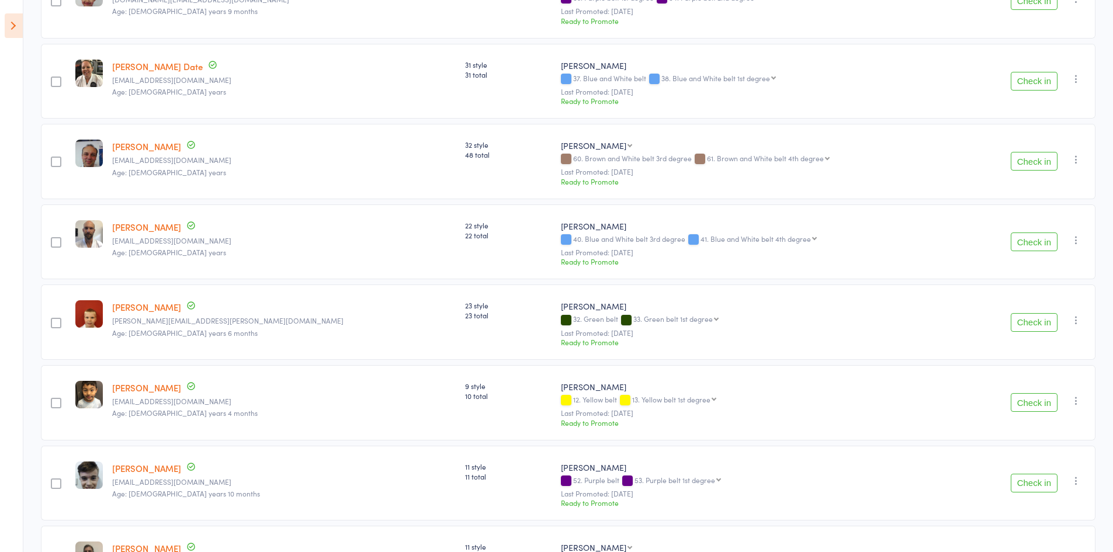
click at [1037, 161] on button "Check in" at bounding box center [1034, 161] width 47 height 19
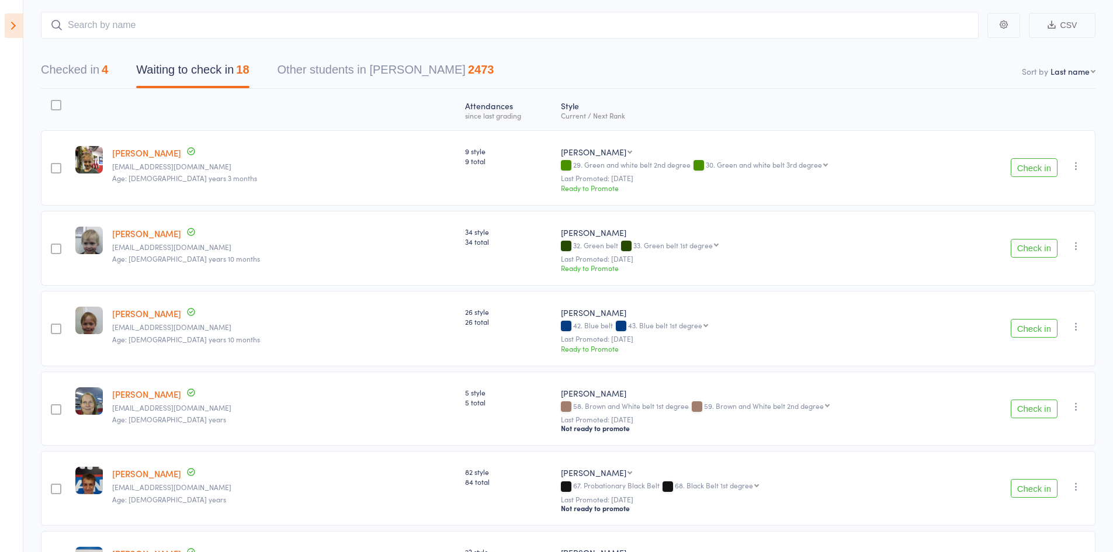
scroll to position [25, 0]
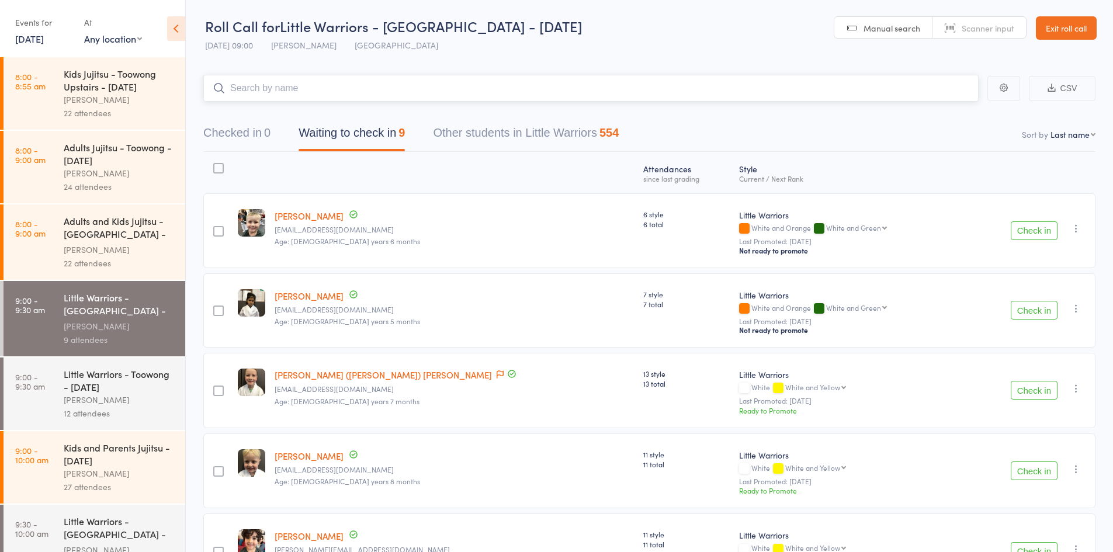
click at [271, 89] on input "search" at bounding box center [591, 88] width 776 height 27
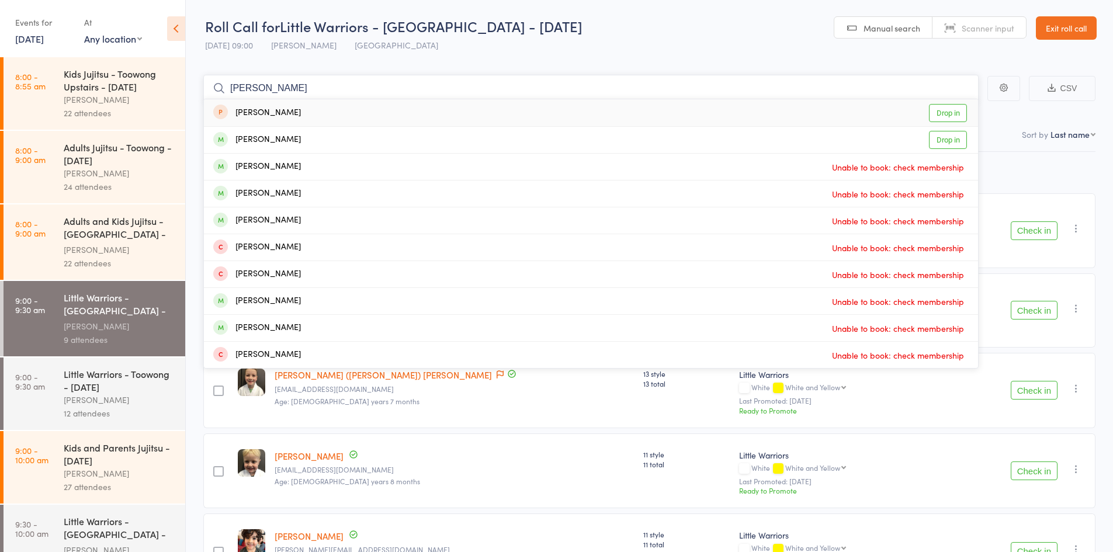
type input "eveline"
click at [940, 112] on link "Drop in" at bounding box center [948, 113] width 38 height 18
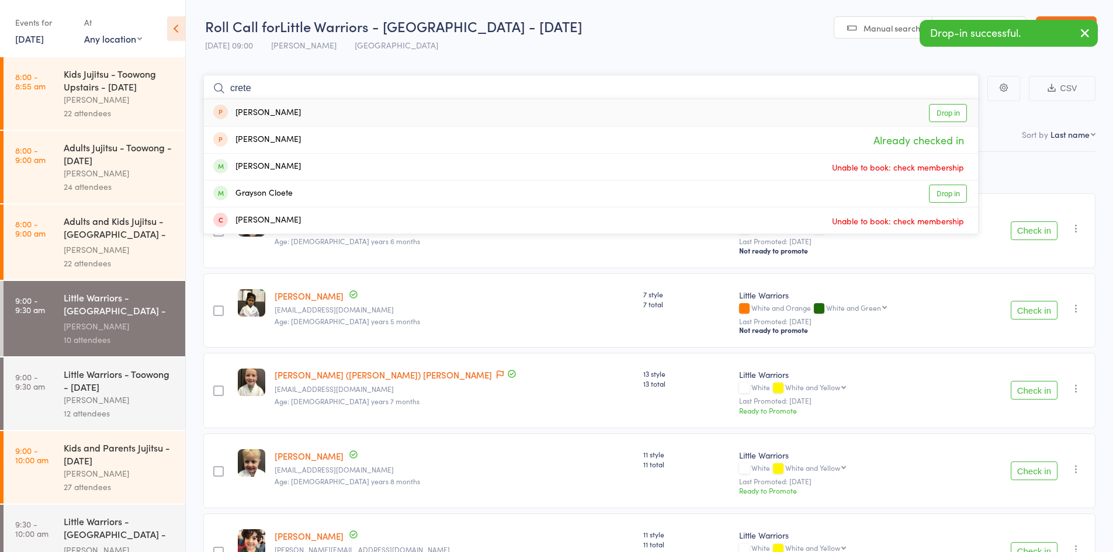
type input "crete"
click at [948, 117] on link "Drop in" at bounding box center [948, 113] width 38 height 18
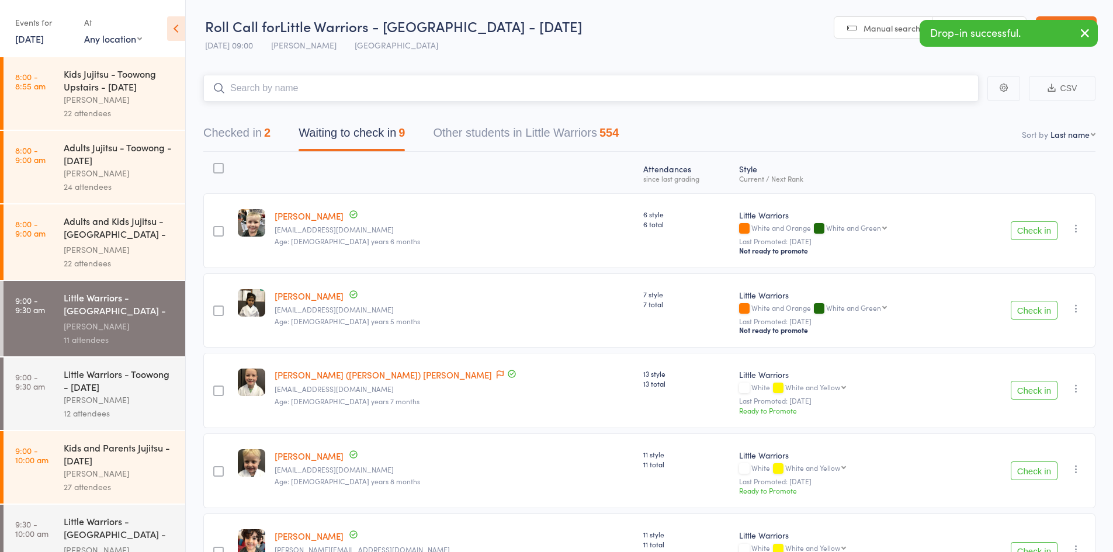
click at [251, 132] on button "Checked in 2" at bounding box center [236, 135] width 67 height 31
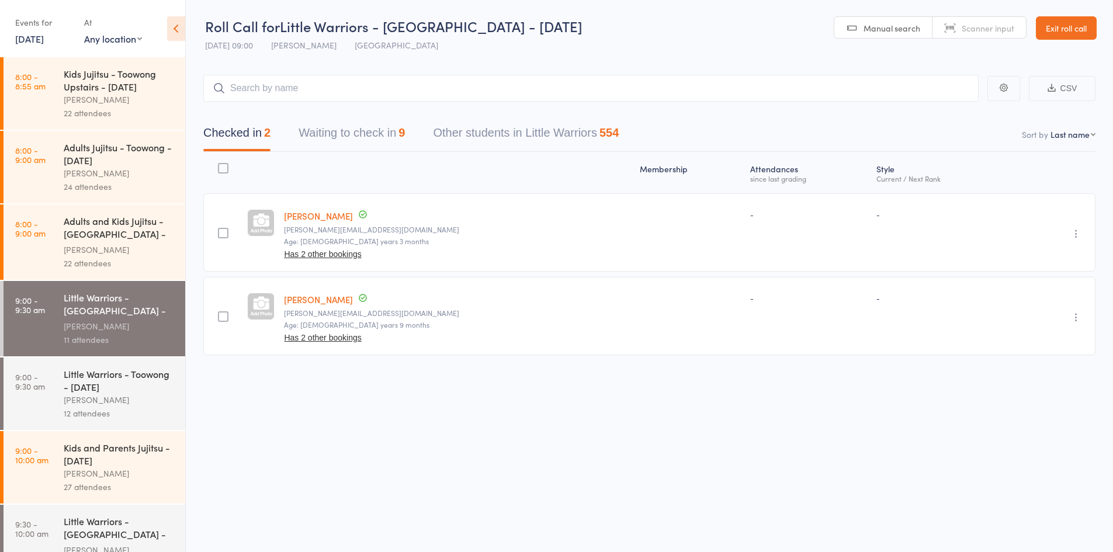
click at [1076, 233] on icon "button" at bounding box center [1077, 234] width 12 height 12
click at [1042, 257] on li "Undo check-in" at bounding box center [1035, 257] width 96 height 15
click at [1076, 236] on icon "button" at bounding box center [1077, 234] width 12 height 12
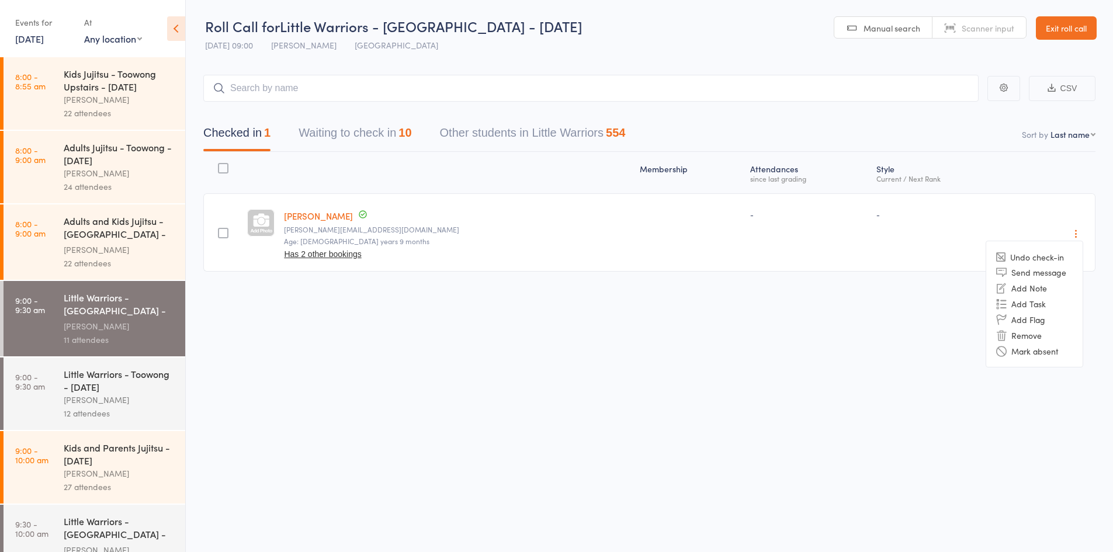
click at [1054, 254] on li "Undo check-in" at bounding box center [1035, 257] width 96 height 15
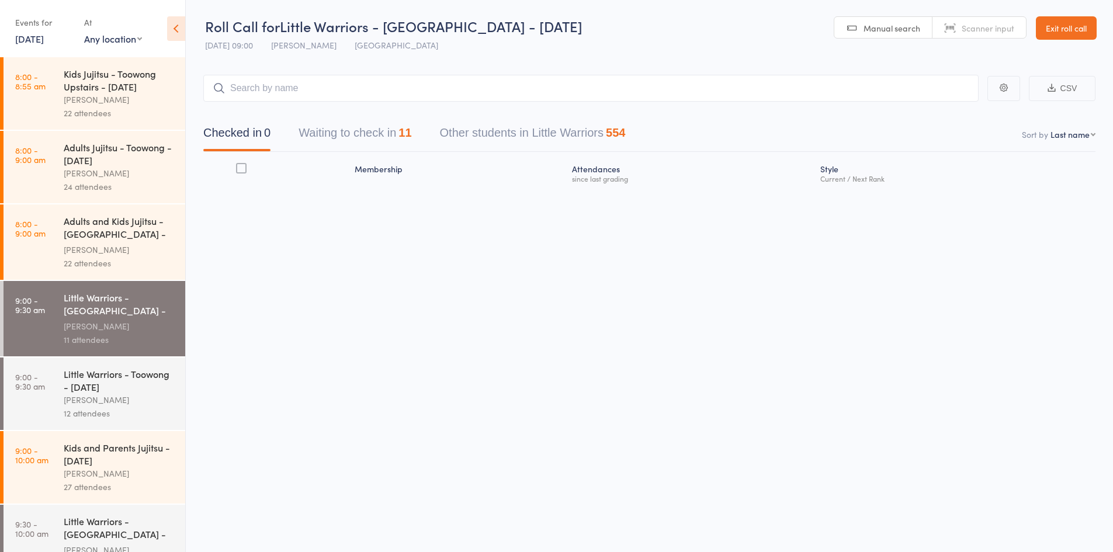
click at [359, 131] on button "Waiting to check in 11" at bounding box center [355, 135] width 113 height 31
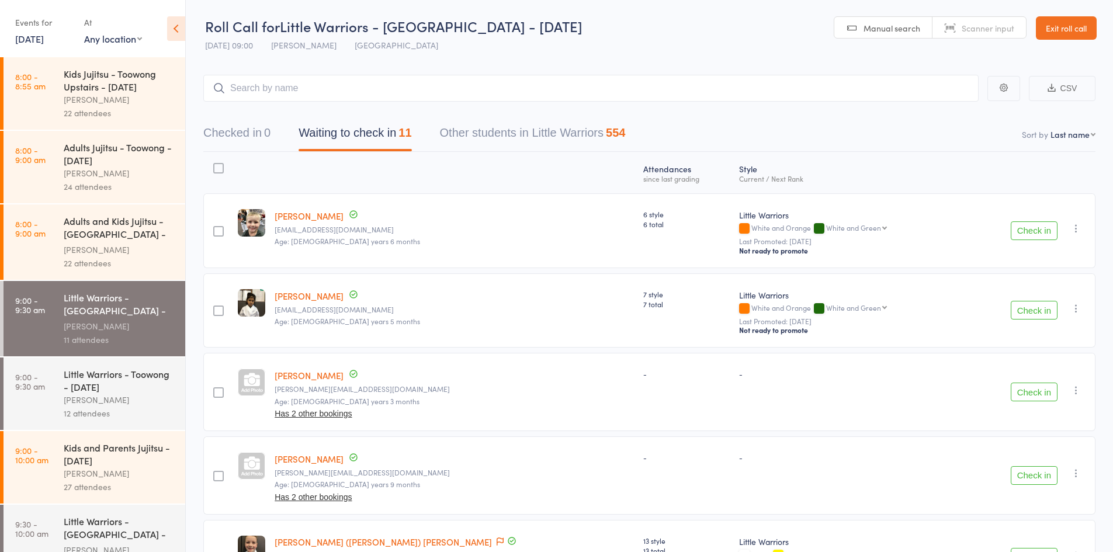
click at [182, 33] on icon at bounding box center [176, 28] width 18 height 25
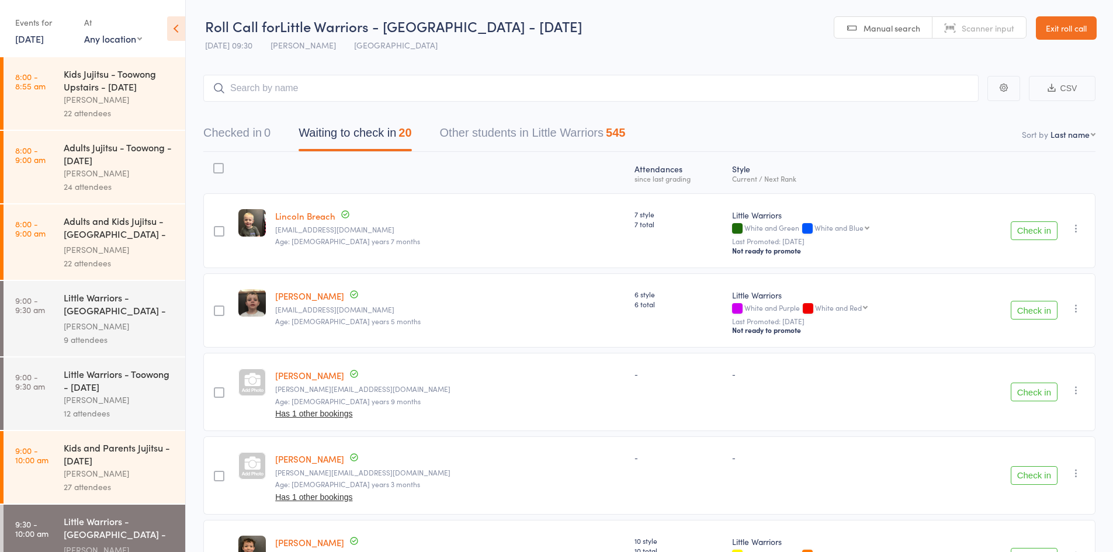
click at [175, 27] on icon at bounding box center [176, 28] width 18 height 25
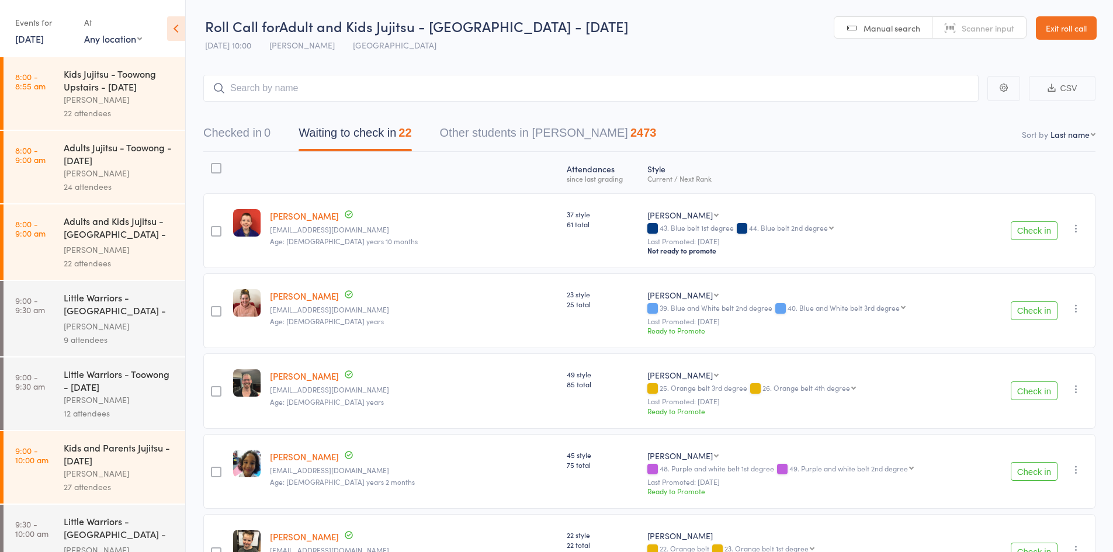
click at [177, 32] on icon at bounding box center [176, 28] width 18 height 25
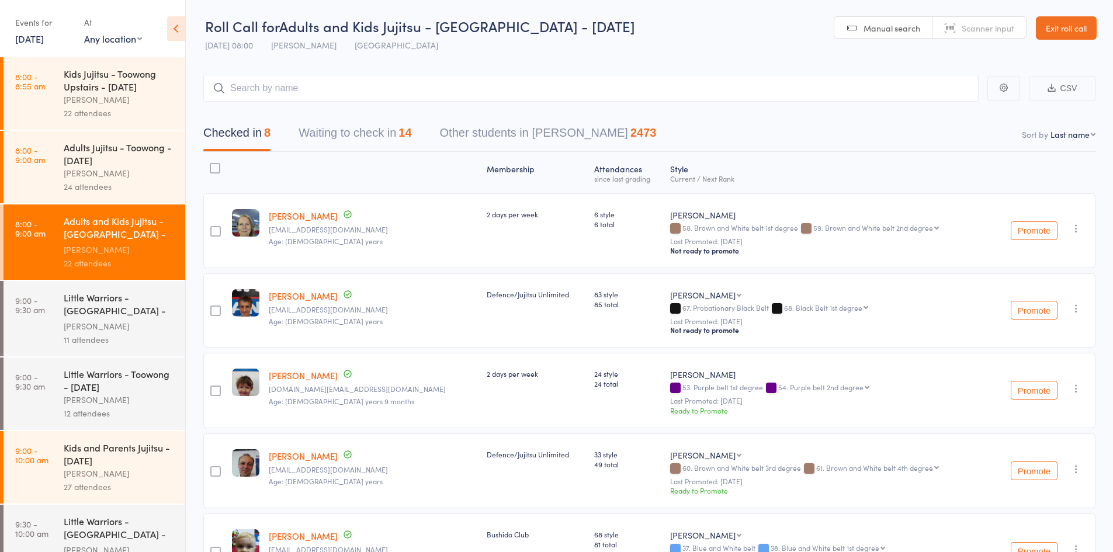
click at [385, 117] on div "Checked in 8 Waiting to check in 14 Other students in [GEOGRAPHIC_DATA][PERSON_…" at bounding box center [649, 127] width 893 height 50
click at [372, 122] on button "Waiting to check in 14" at bounding box center [355, 135] width 113 height 31
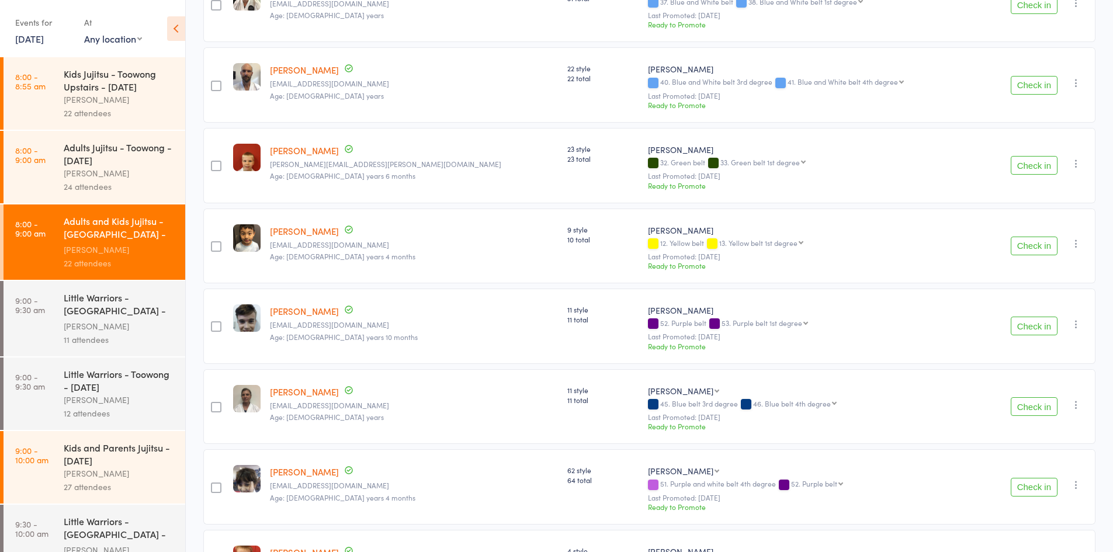
scroll to position [814, 0]
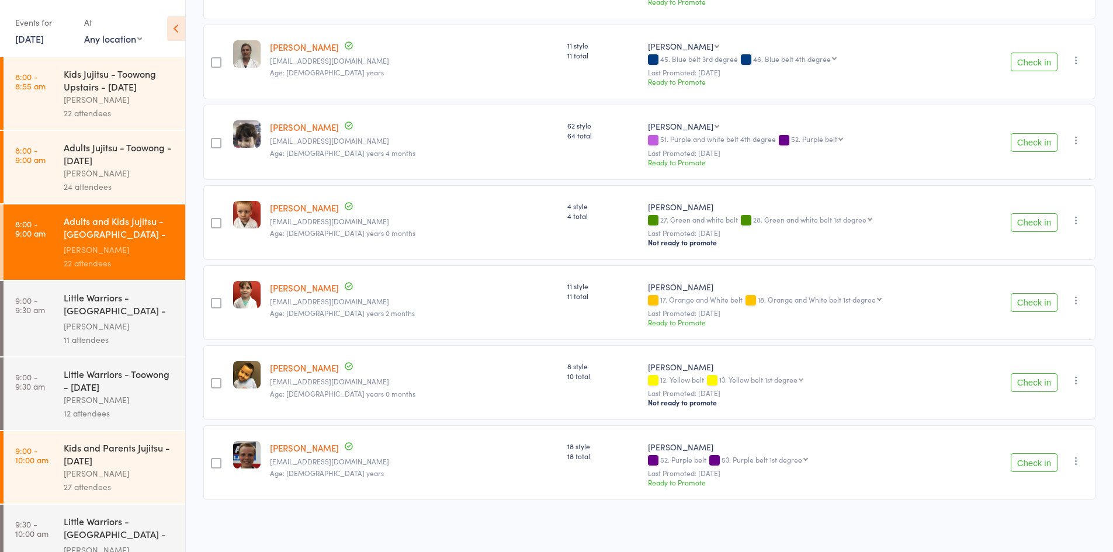
click at [1050, 303] on button "Check in" at bounding box center [1034, 302] width 47 height 19
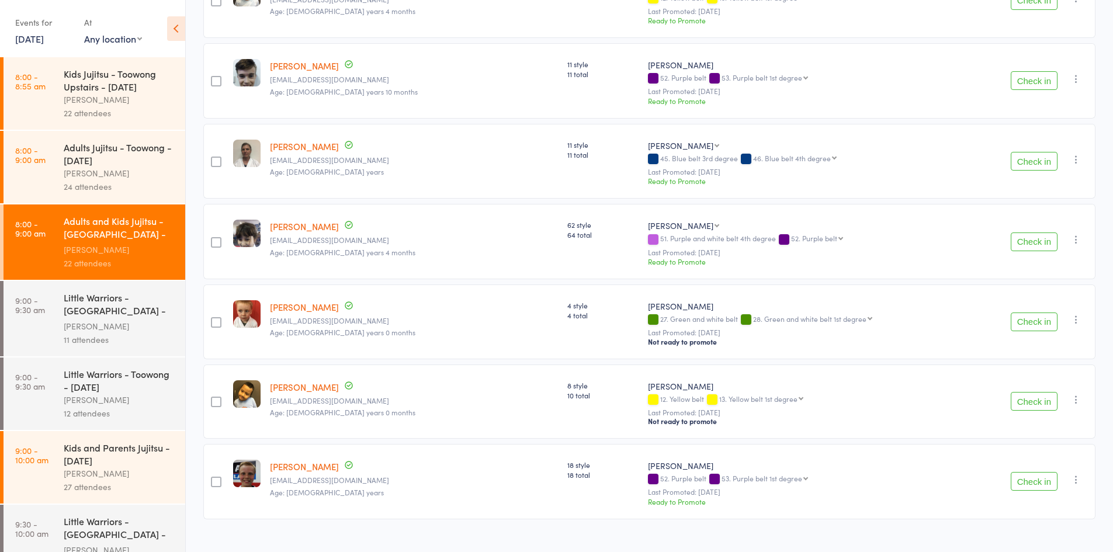
scroll to position [734, 0]
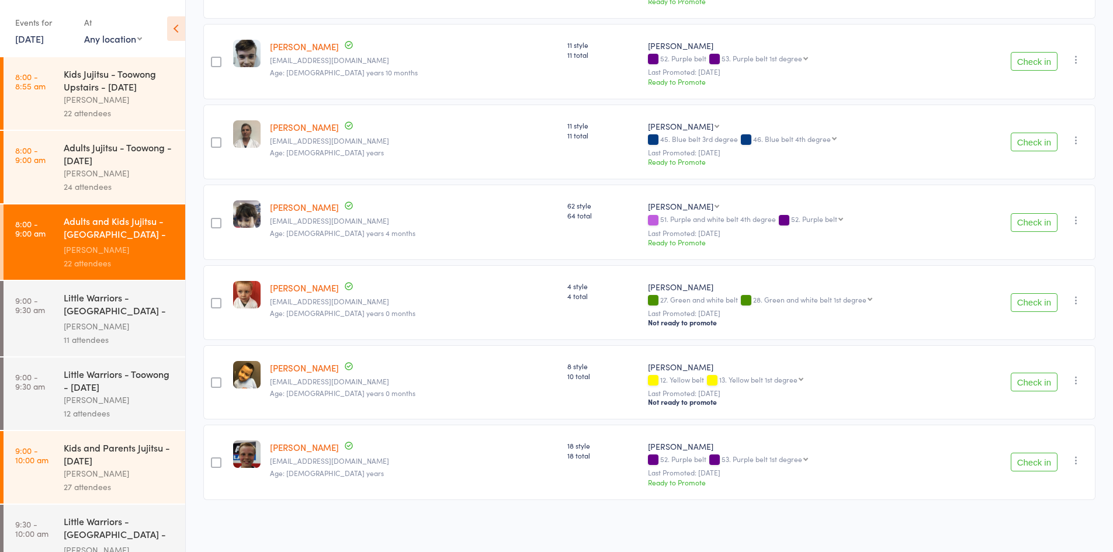
click at [1036, 383] on button "Check in" at bounding box center [1034, 382] width 47 height 19
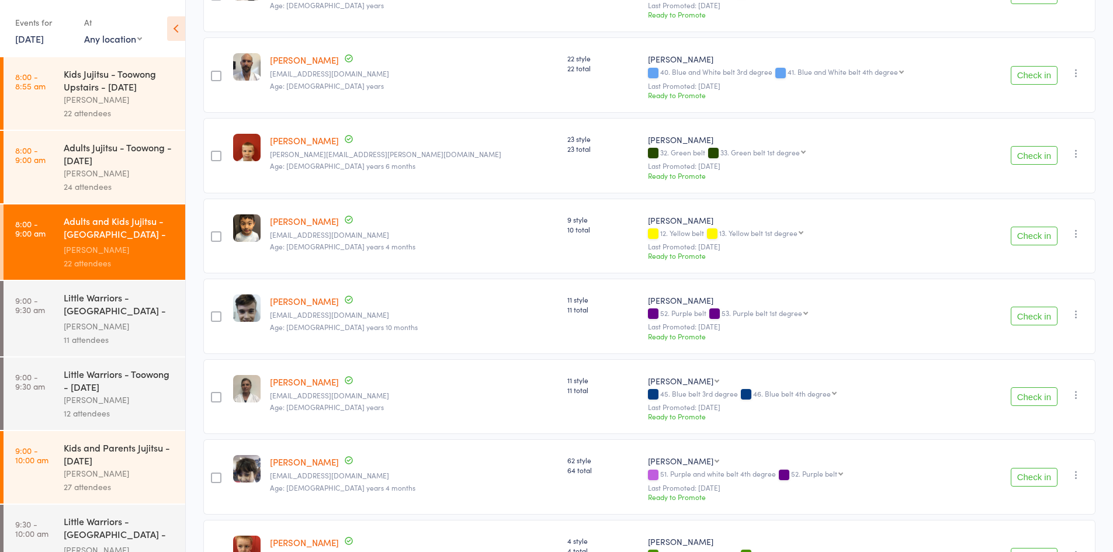
scroll to position [536, 0]
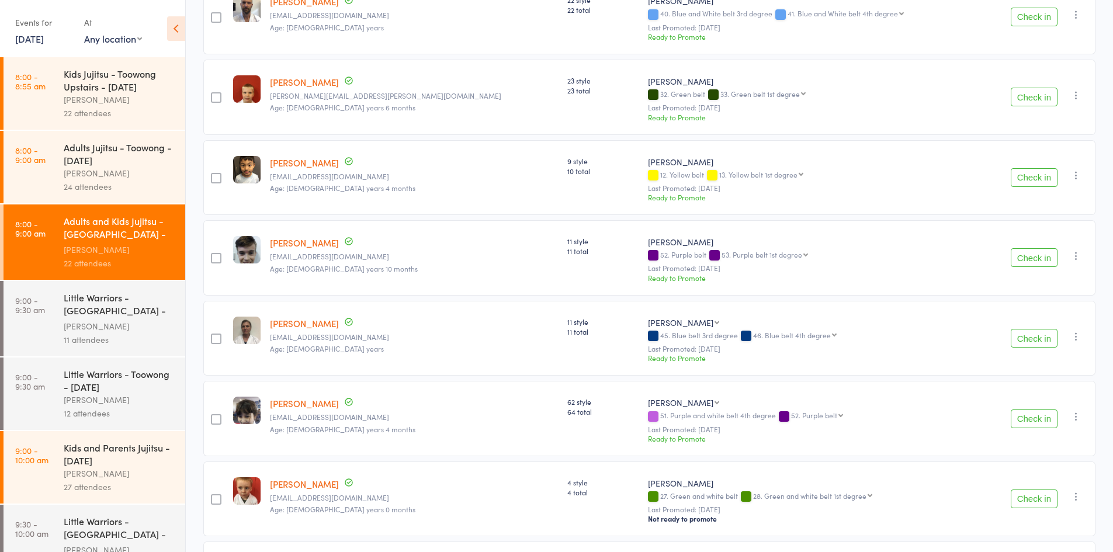
click at [1030, 178] on button "Check in" at bounding box center [1034, 177] width 47 height 19
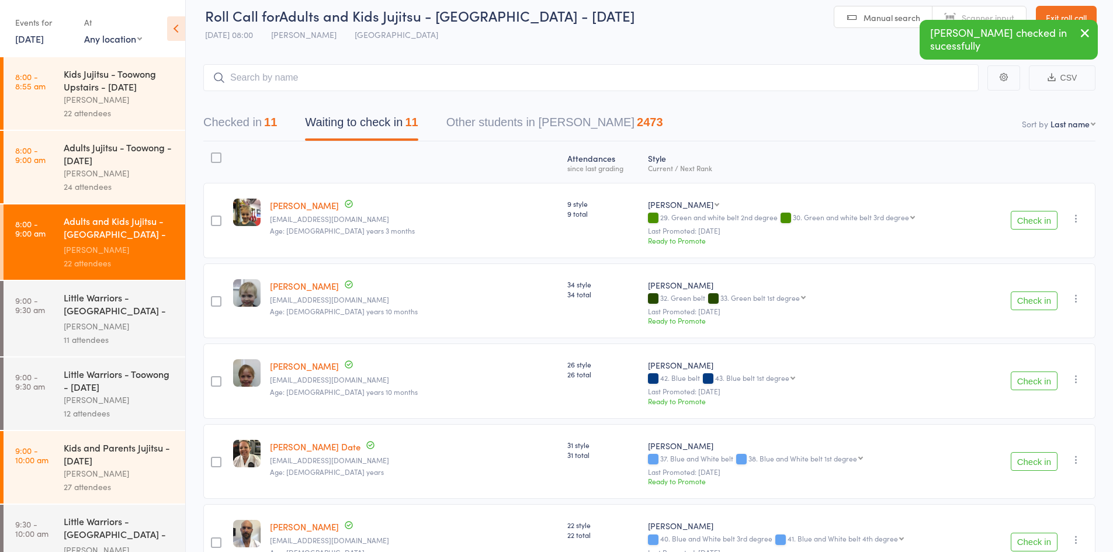
scroll to position [10, 0]
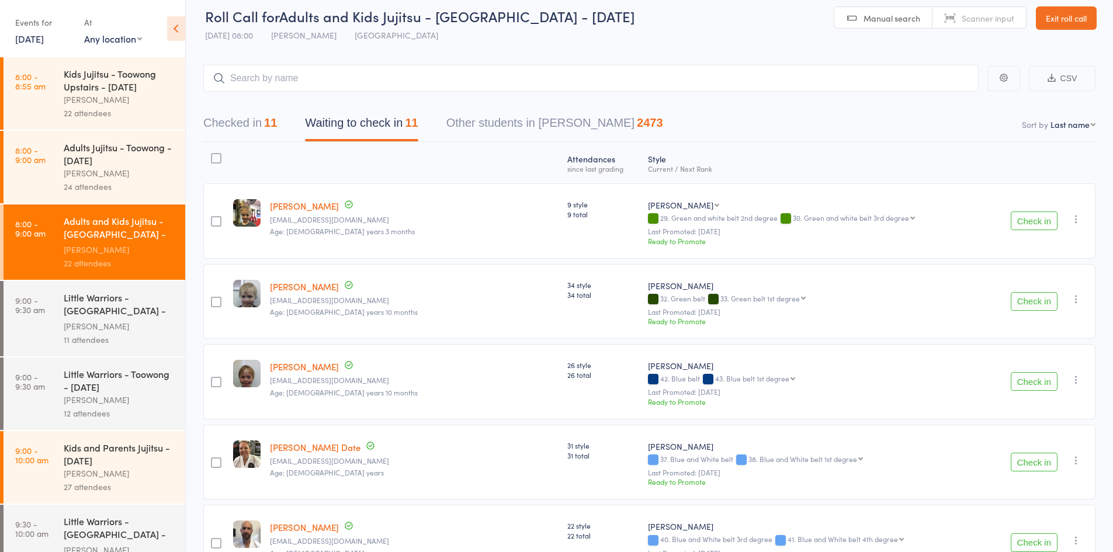
click at [1073, 224] on icon "button" at bounding box center [1077, 219] width 12 height 12
click at [1037, 352] on li "Mark absent" at bounding box center [1035, 352] width 96 height 16
click at [1075, 302] on icon "button" at bounding box center [1077, 299] width 12 height 12
click at [1022, 427] on li "Mark absent" at bounding box center [1035, 432] width 96 height 16
click at [1077, 378] on icon "button" at bounding box center [1077, 380] width 12 height 12
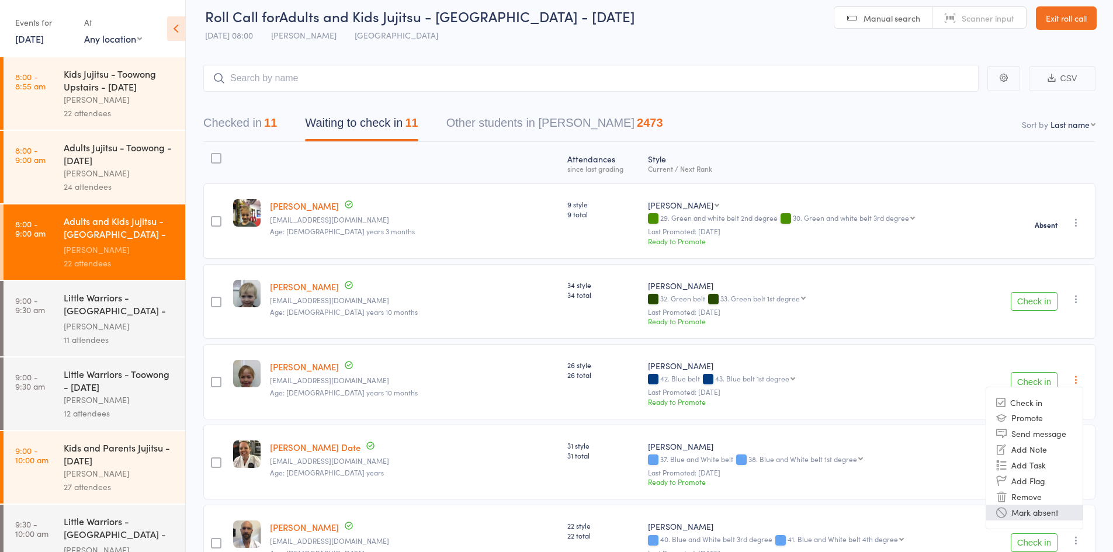
click at [1054, 517] on li "Mark absent" at bounding box center [1035, 513] width 96 height 16
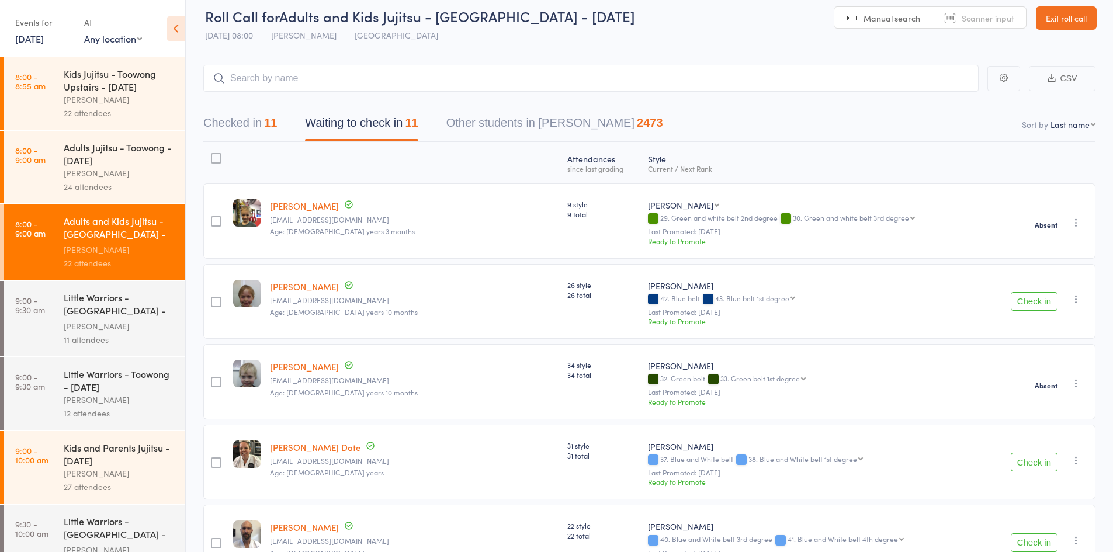
click at [1073, 455] on icon "button" at bounding box center [1077, 461] width 12 height 12
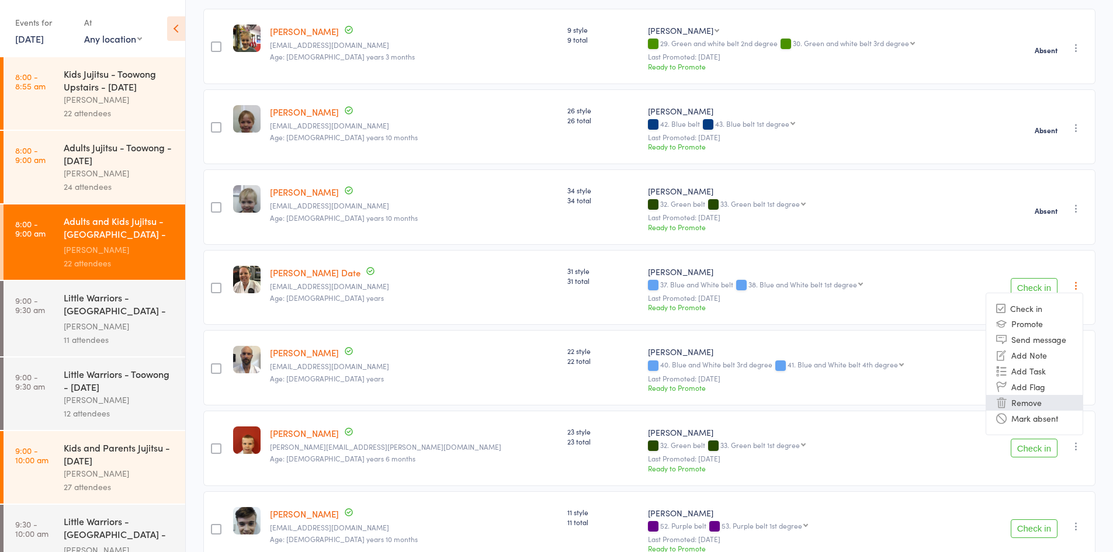
scroll to position [185, 0]
click at [1025, 413] on li "Mark absent" at bounding box center [1035, 418] width 96 height 16
click at [1078, 365] on icon "button" at bounding box center [1077, 365] width 12 height 12
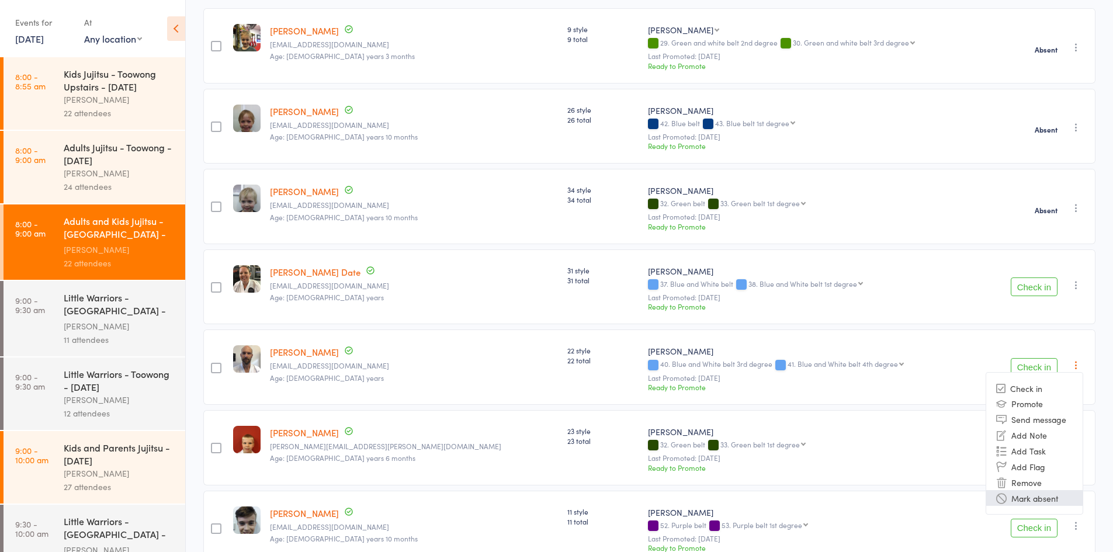
click at [1037, 503] on li "Mark absent" at bounding box center [1035, 498] width 96 height 16
click at [1081, 447] on icon "button" at bounding box center [1077, 446] width 12 height 12
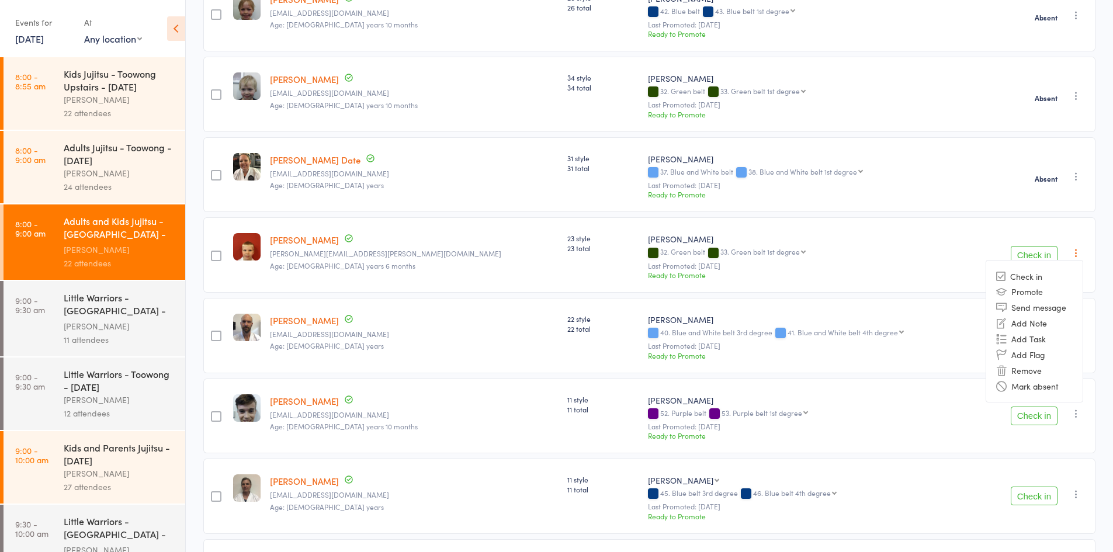
scroll to position [302, 0]
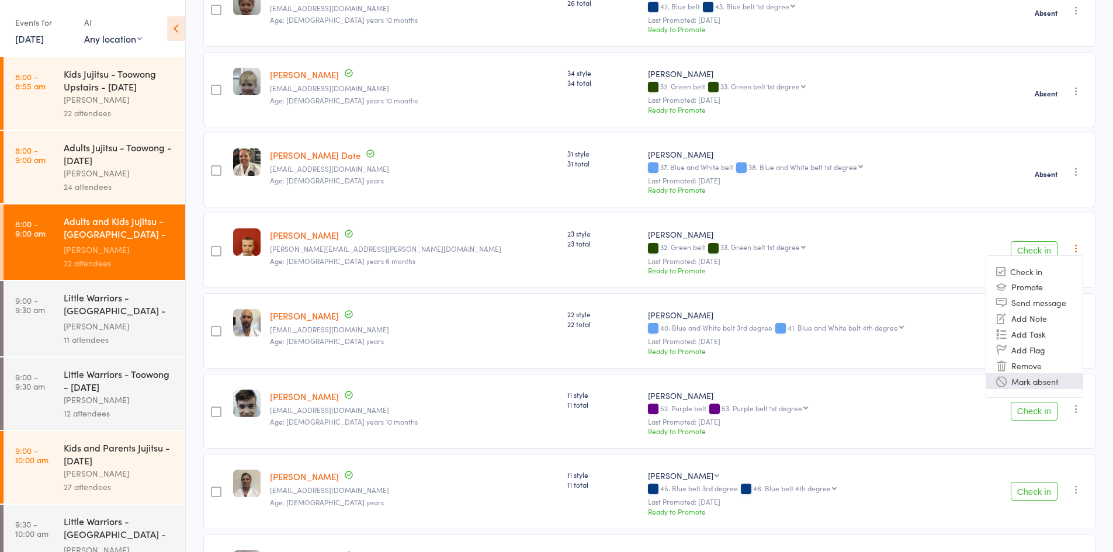
click at [1051, 380] on li "Mark absent" at bounding box center [1035, 381] width 96 height 16
click at [1082, 406] on icon "button" at bounding box center [1077, 409] width 12 height 12
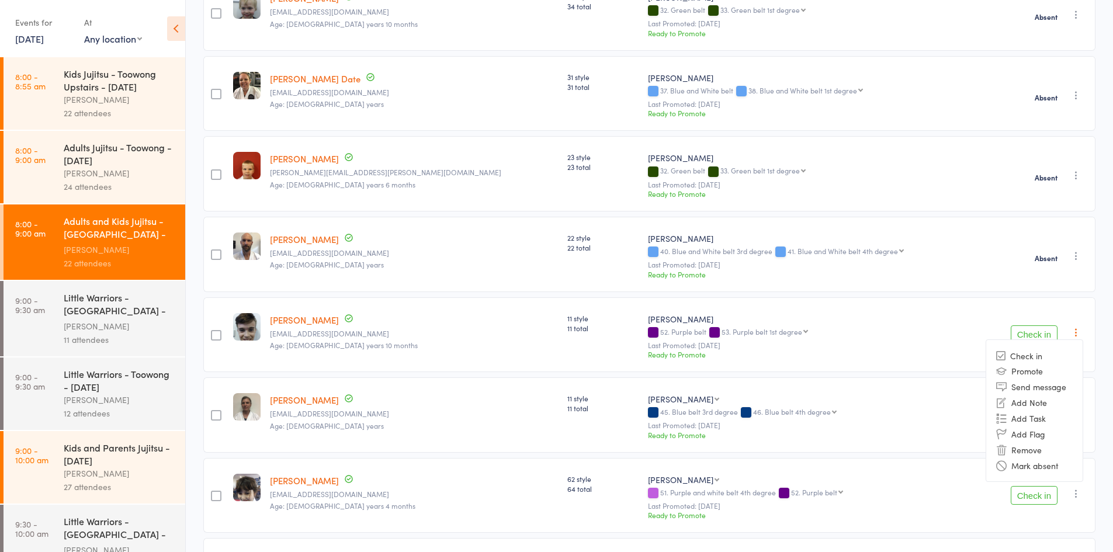
scroll to position [573, 0]
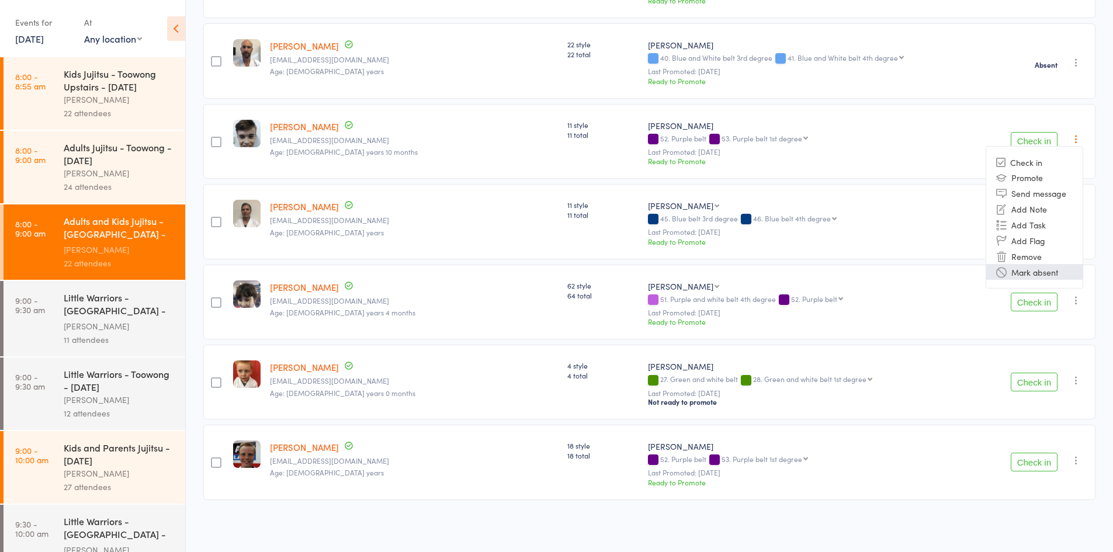
click at [1050, 268] on li "Mark absent" at bounding box center [1035, 272] width 96 height 16
click at [1078, 216] on icon "button" at bounding box center [1077, 220] width 12 height 12
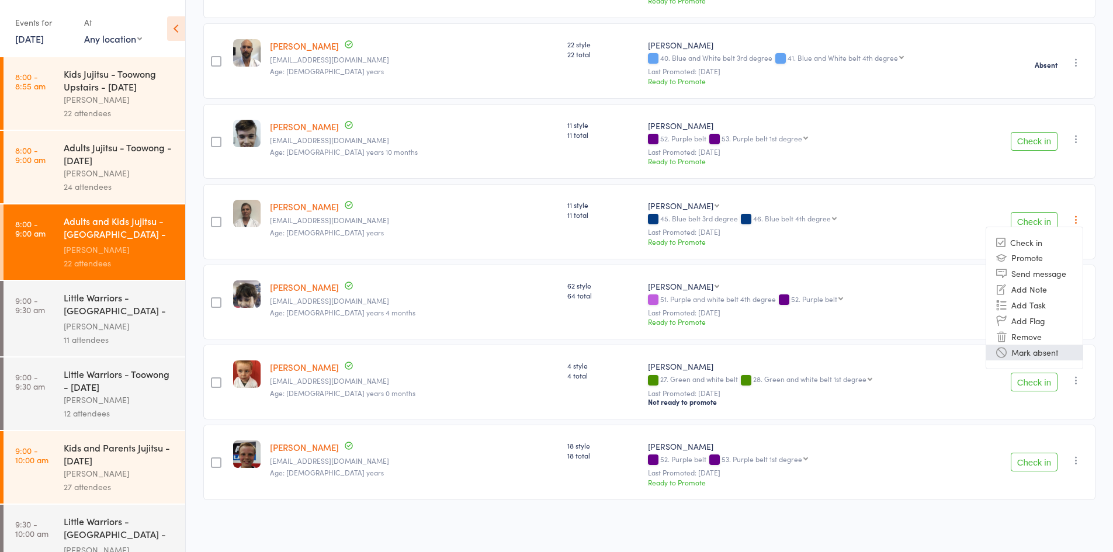
click at [1035, 351] on li "Mark absent" at bounding box center [1035, 353] width 96 height 16
click at [1072, 296] on icon "button" at bounding box center [1077, 301] width 12 height 12
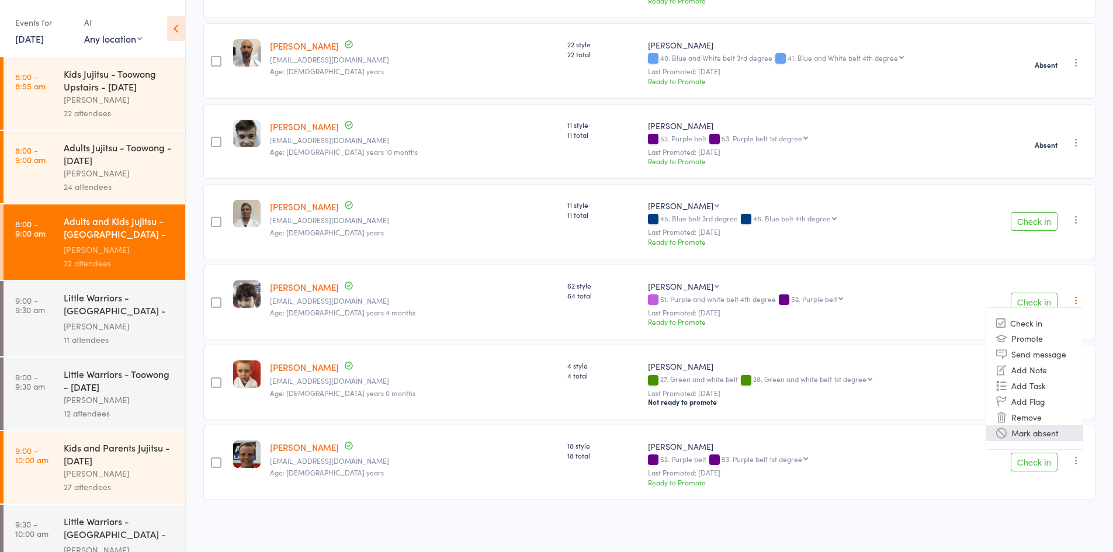
click at [1039, 430] on li "Mark absent" at bounding box center [1035, 434] width 96 height 16
click at [1077, 383] on icon "button" at bounding box center [1077, 381] width 12 height 12
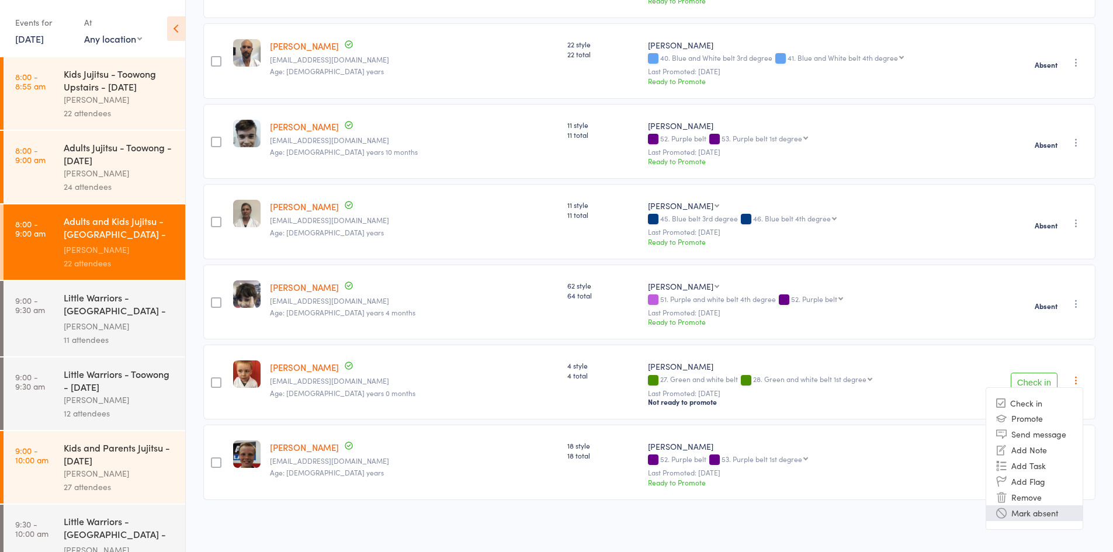
click at [1048, 509] on li "Mark absent" at bounding box center [1035, 514] width 96 height 16
click at [1073, 458] on icon "button" at bounding box center [1077, 461] width 12 height 12
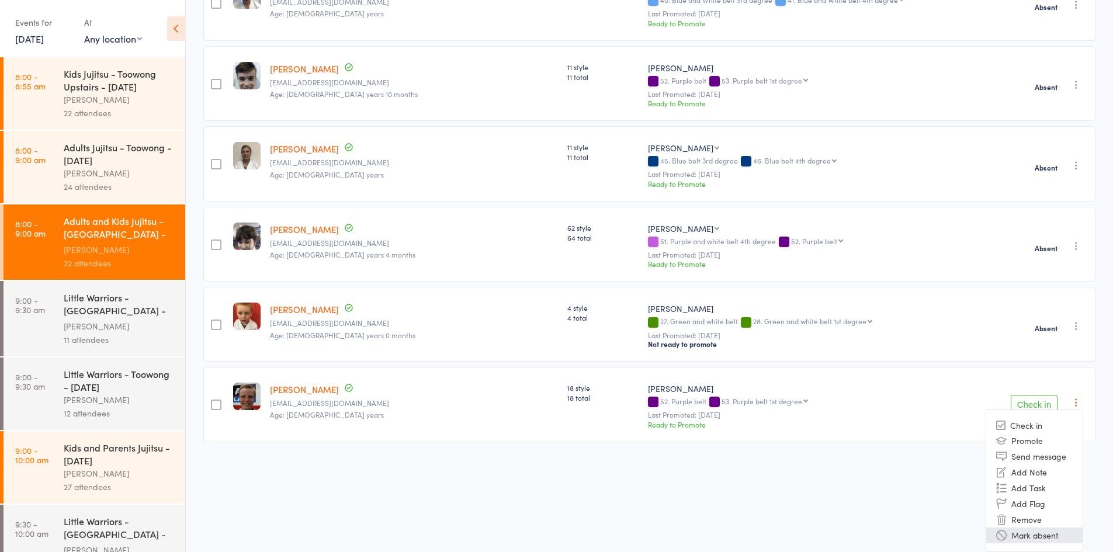
click at [1030, 529] on li "Mark absent" at bounding box center [1035, 536] width 96 height 16
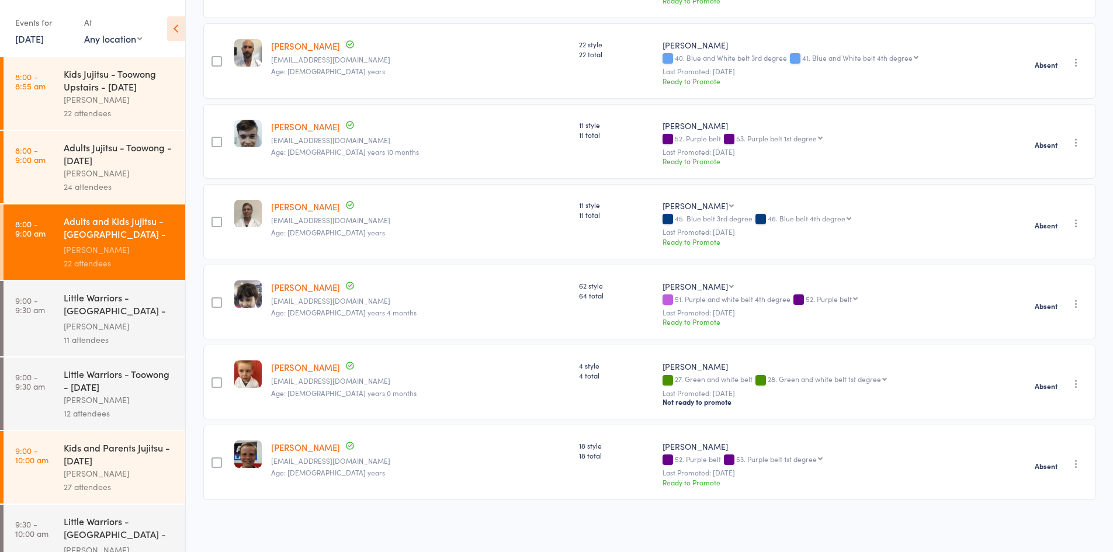
click at [1074, 458] on icon "button" at bounding box center [1077, 464] width 12 height 12
click at [803, 493] on div "Ronin Ryu Jujitsu 52. Purple belt 53. Purple belt 1st degree 53. Purple belt 1s…" at bounding box center [835, 461] width 354 height 75
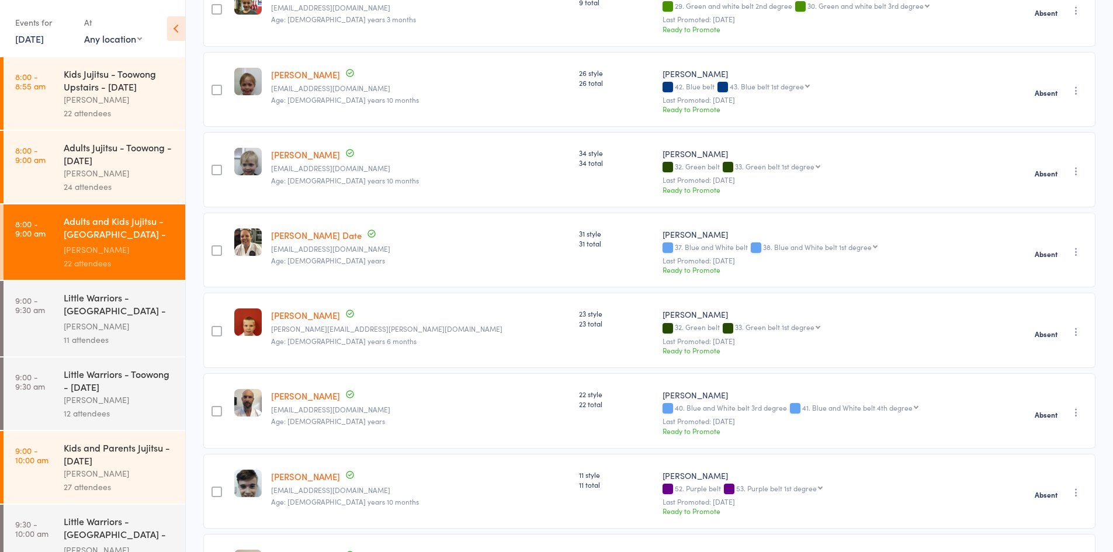
scroll to position [0, 0]
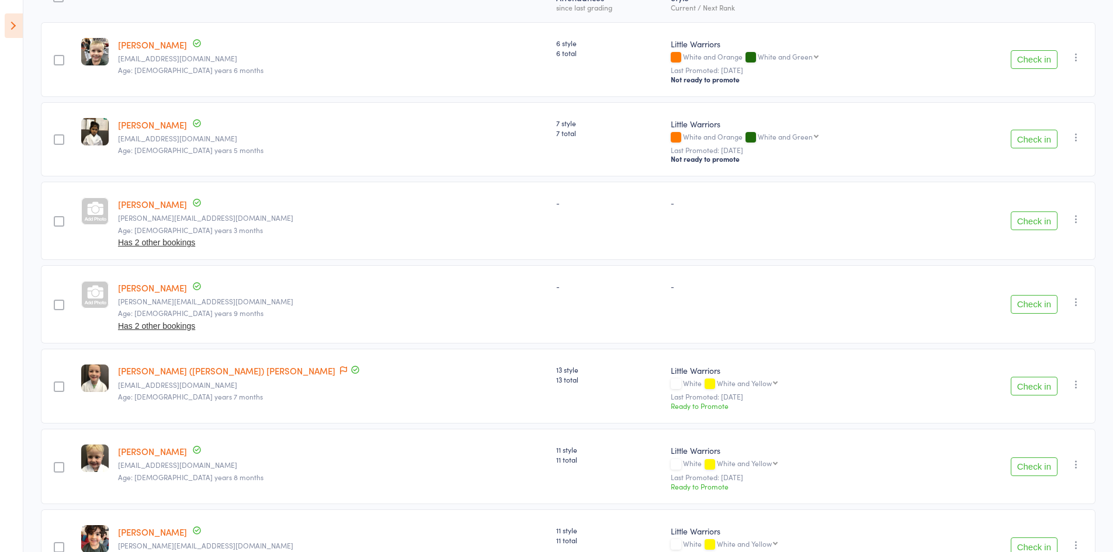
scroll to position [170, 0]
